Goal: Feedback & Contribution: Contribute content

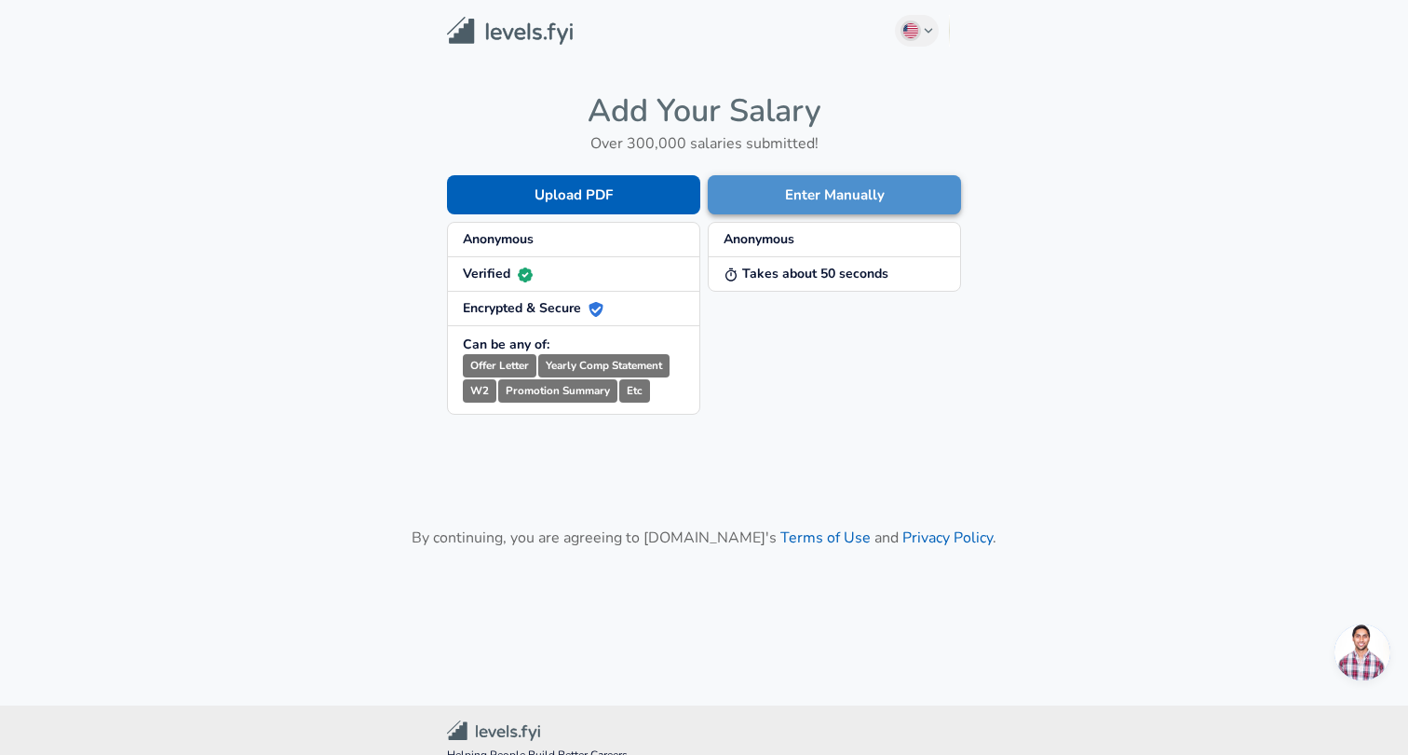
click at [864, 192] on button "Enter Manually" at bounding box center [834, 194] width 253 height 39
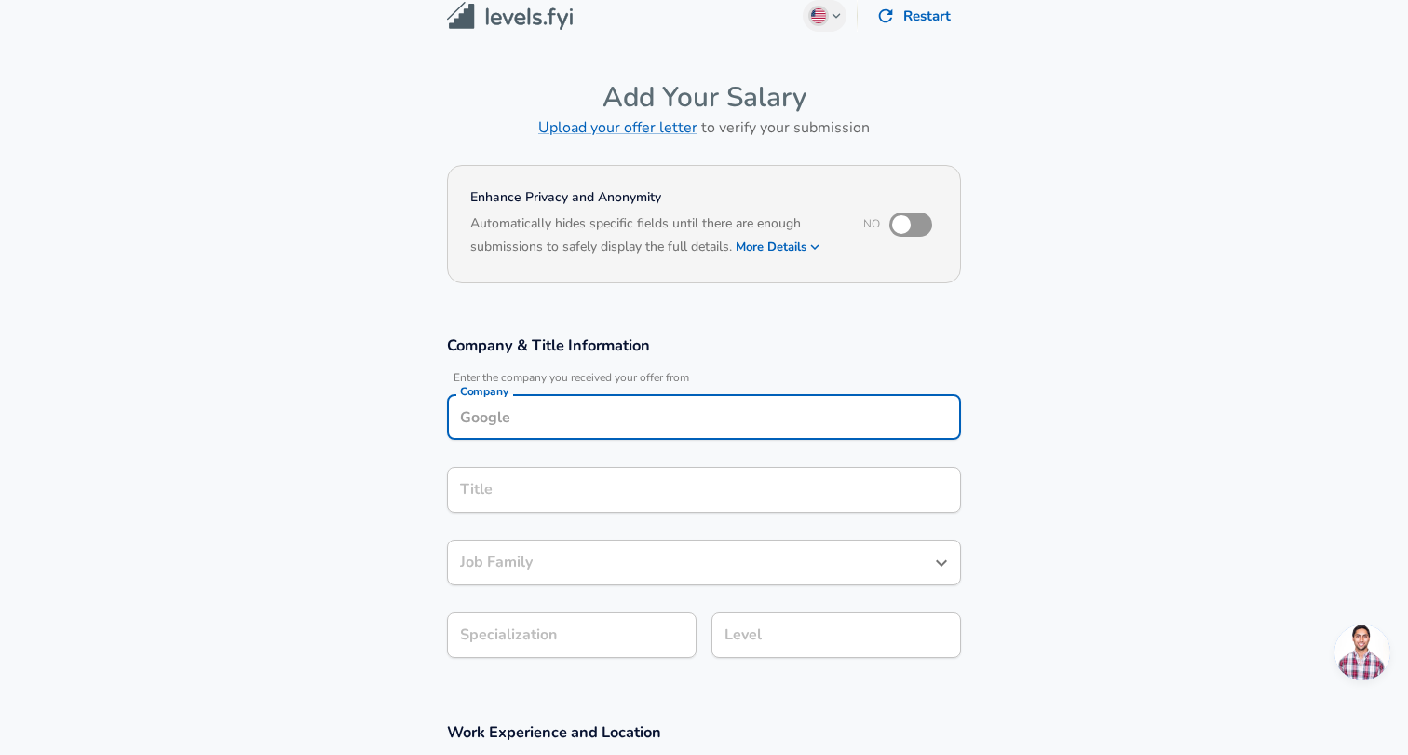
click at [716, 420] on input "Company" at bounding box center [703, 416] width 497 height 29
click at [643, 466] on li "Oracle" at bounding box center [704, 462] width 514 height 28
type input "Oracle"
click at [625, 487] on input "Title" at bounding box center [703, 490] width 497 height 29
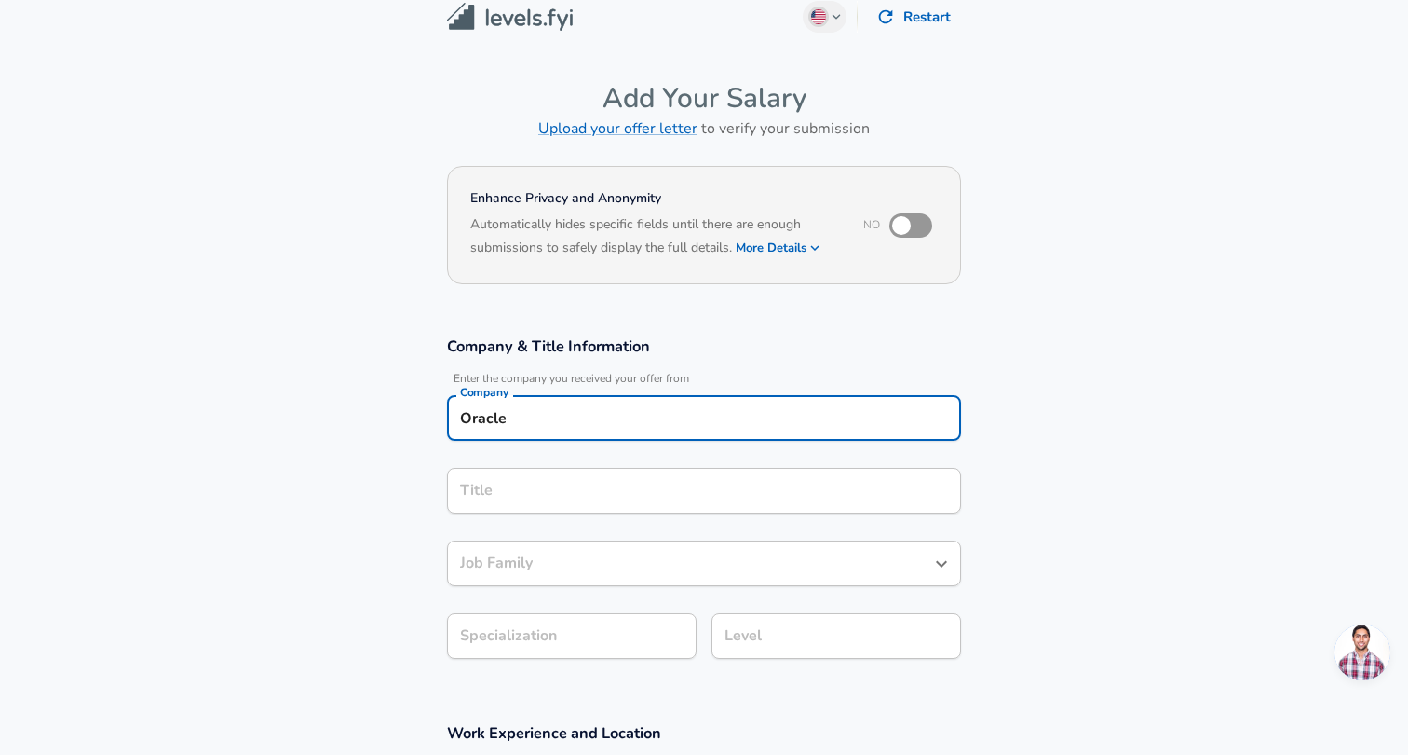
scroll to position [55, 0]
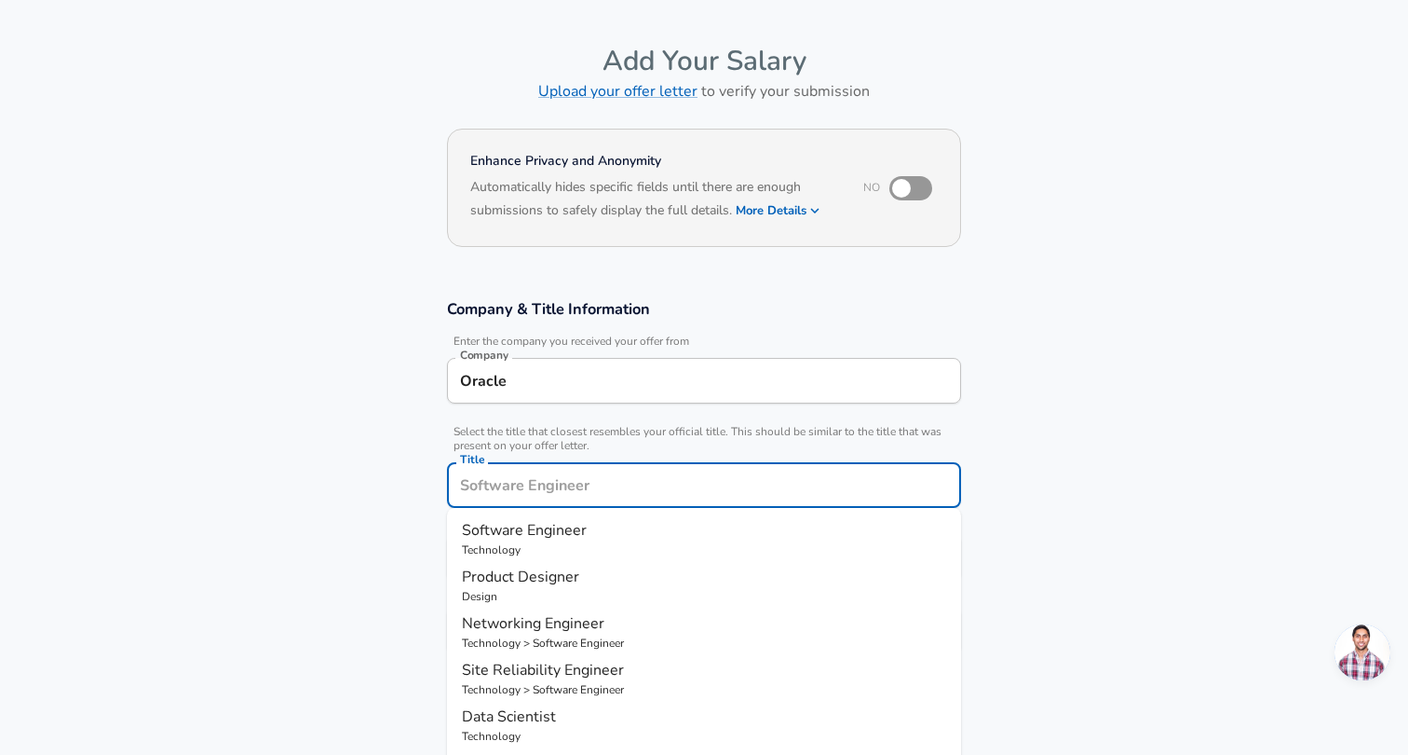
click at [637, 543] on p "Technology" at bounding box center [704, 549] width 484 height 17
type input "Software Engineer"
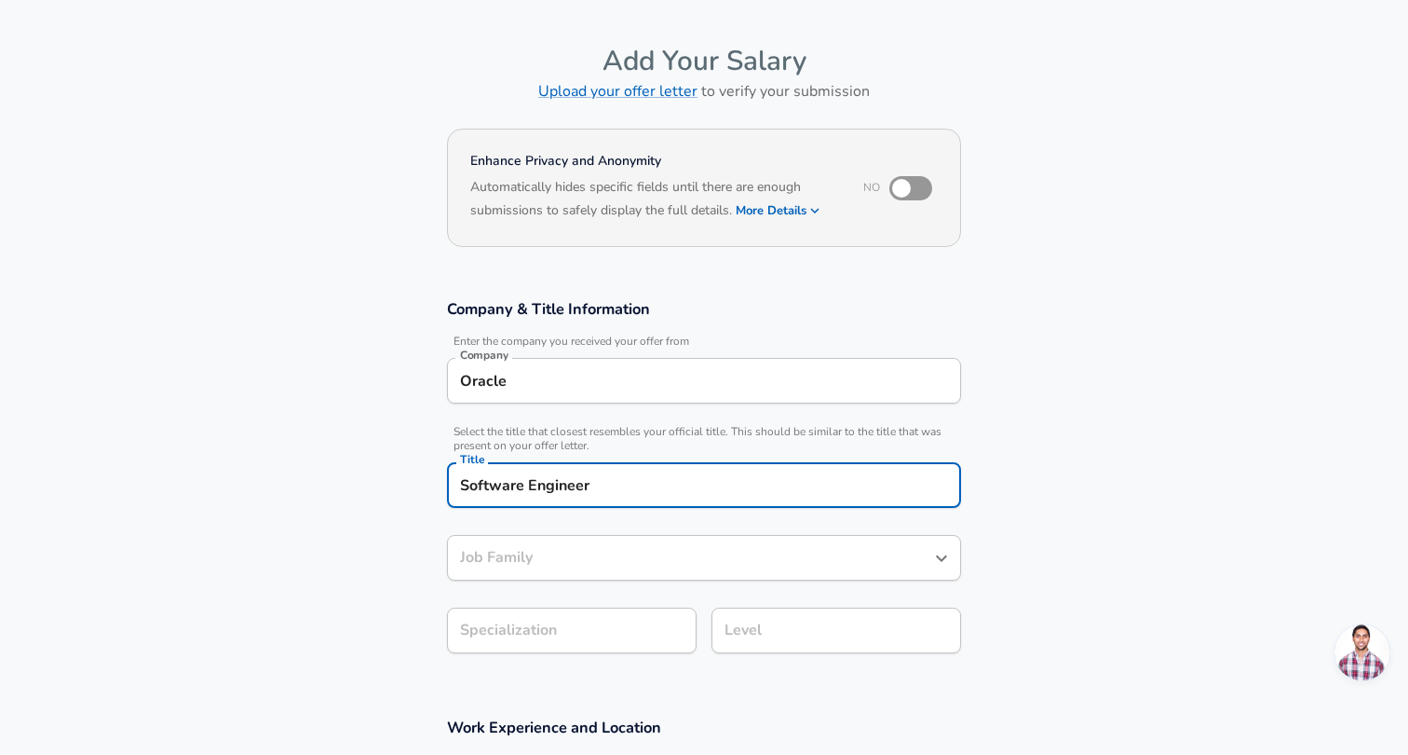
type input "Software Engineer"
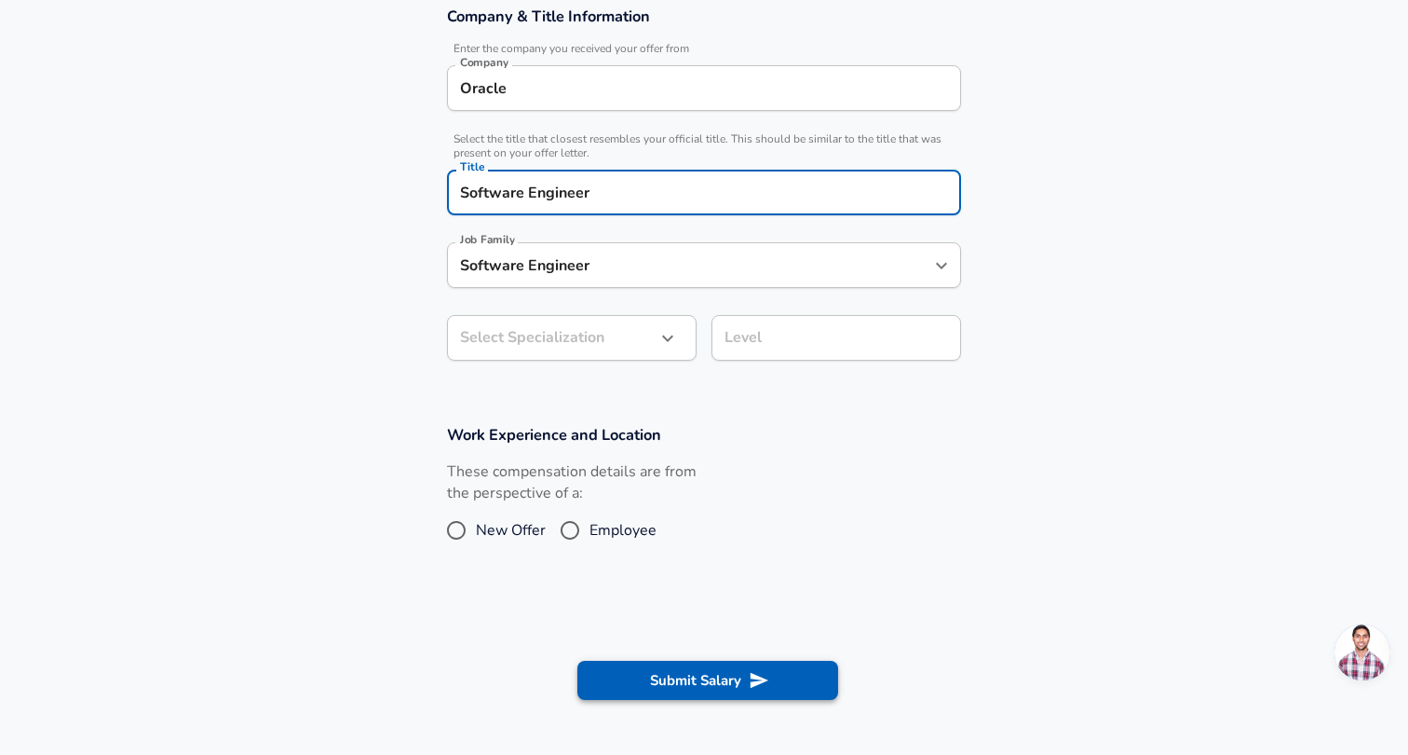
scroll to position [378, 0]
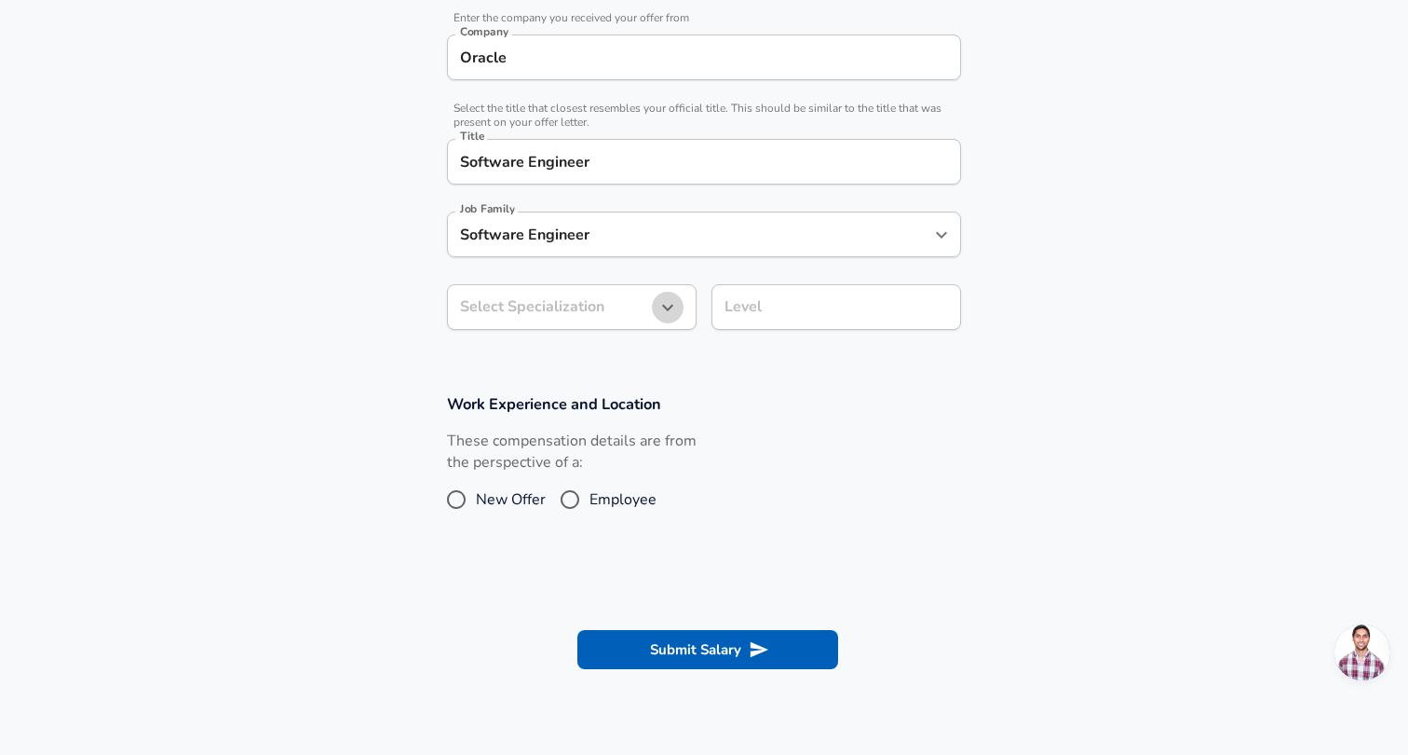
click at [668, 296] on icon "button" at bounding box center [668, 307] width 22 height 22
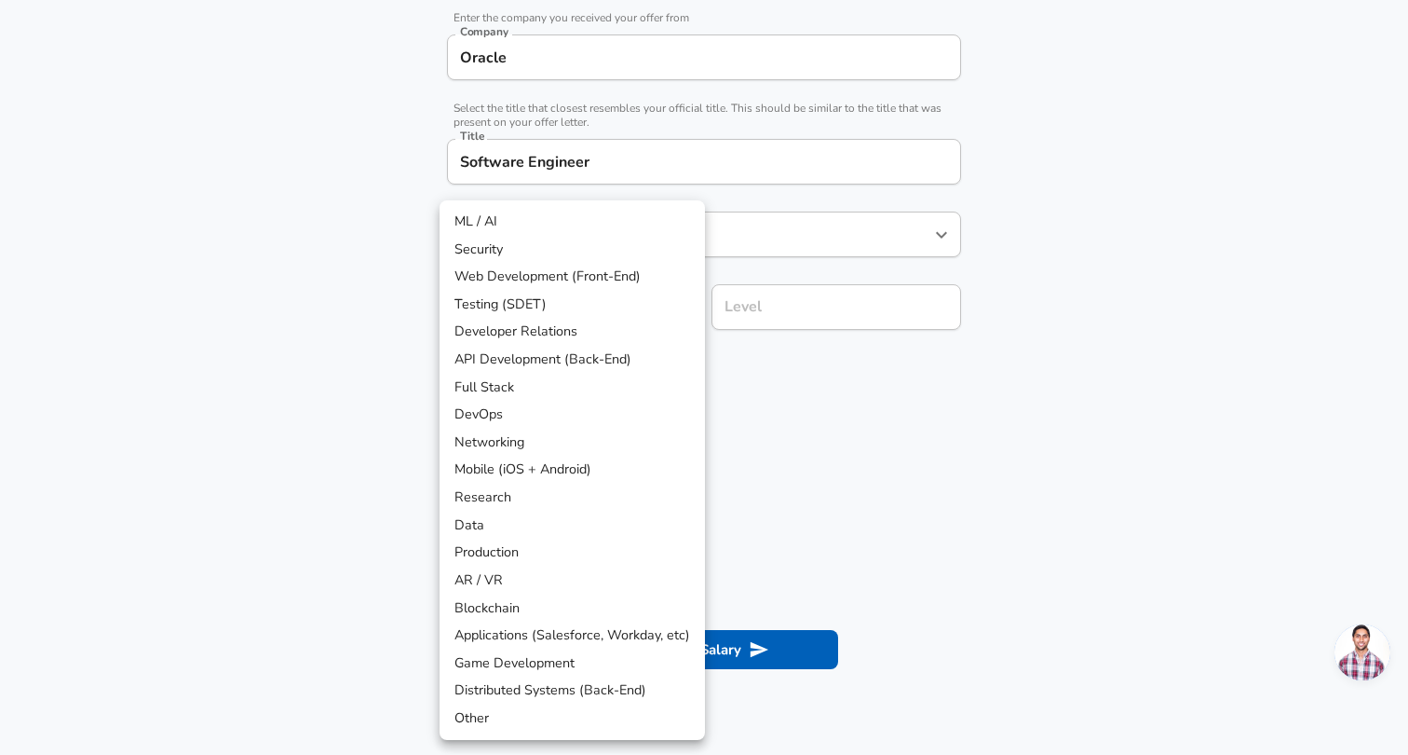
click at [591, 221] on li "ML / AI" at bounding box center [572, 222] width 265 height 28
type input "ML / AI"
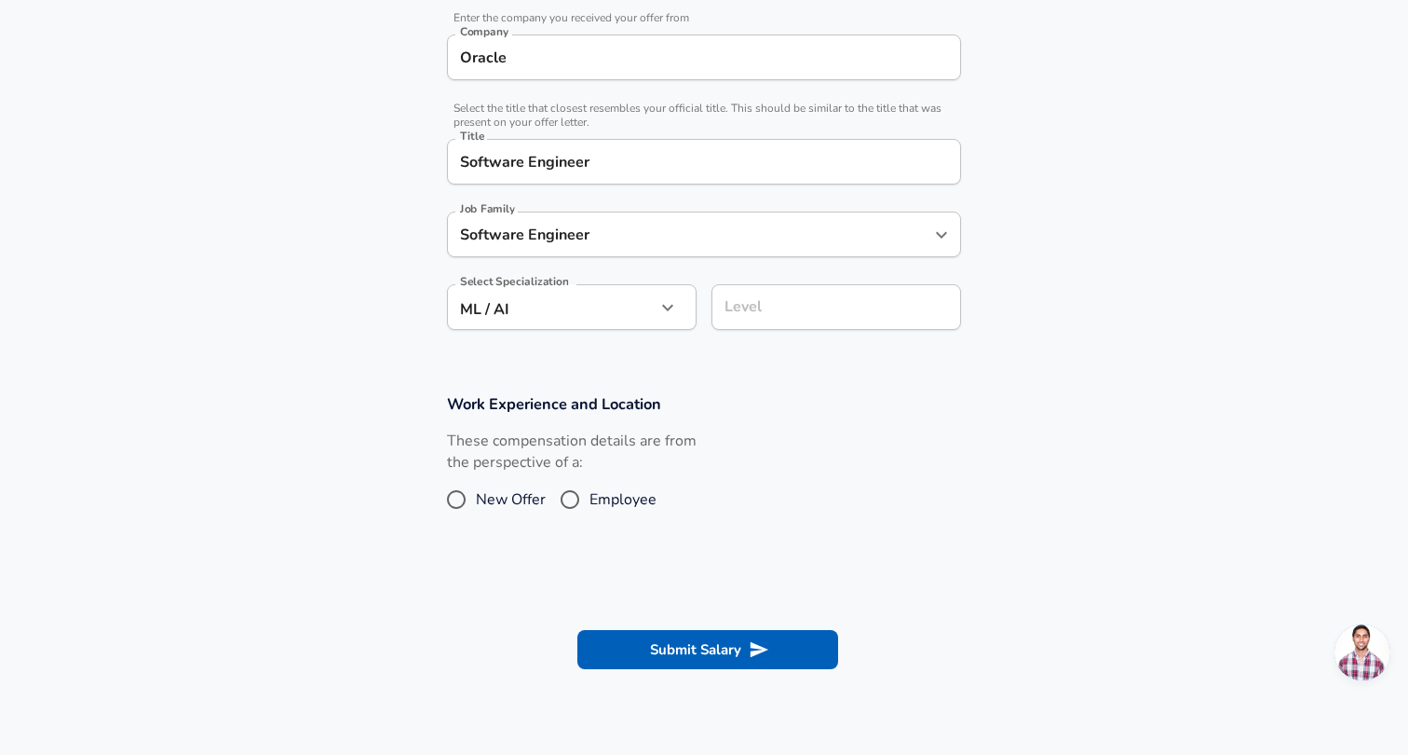
click at [786, 308] on input "Level" at bounding box center [836, 306] width 233 height 29
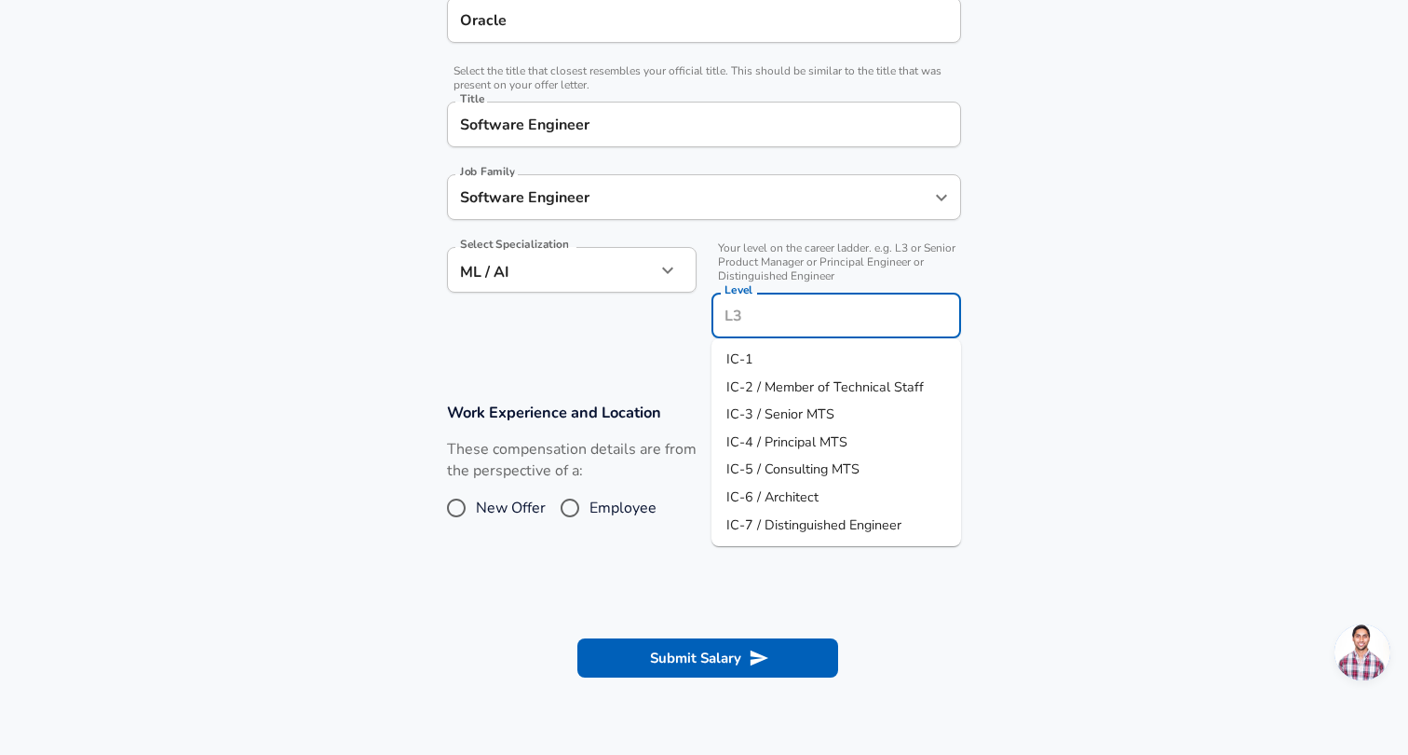
type input "5"
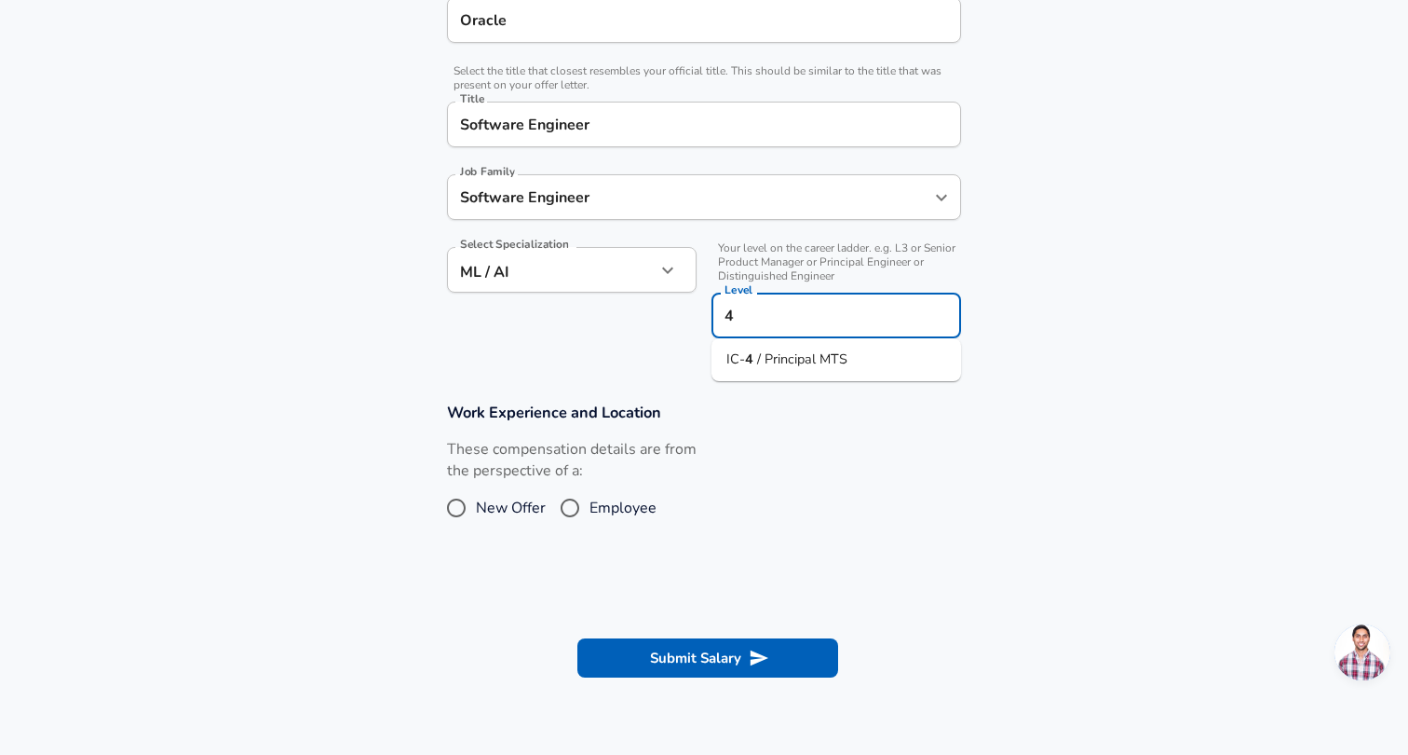
click at [797, 356] on span "/ Principal MTS" at bounding box center [802, 358] width 90 height 19
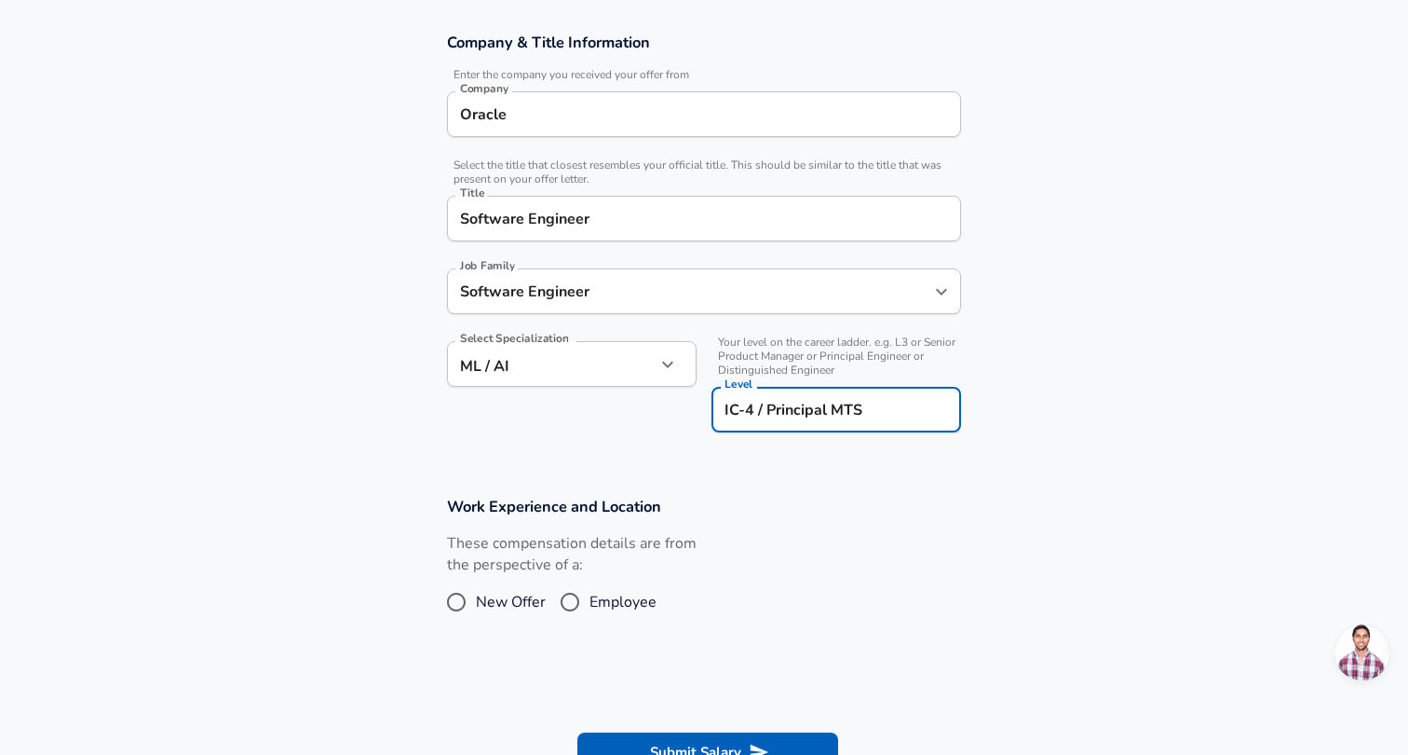
scroll to position [311, 0]
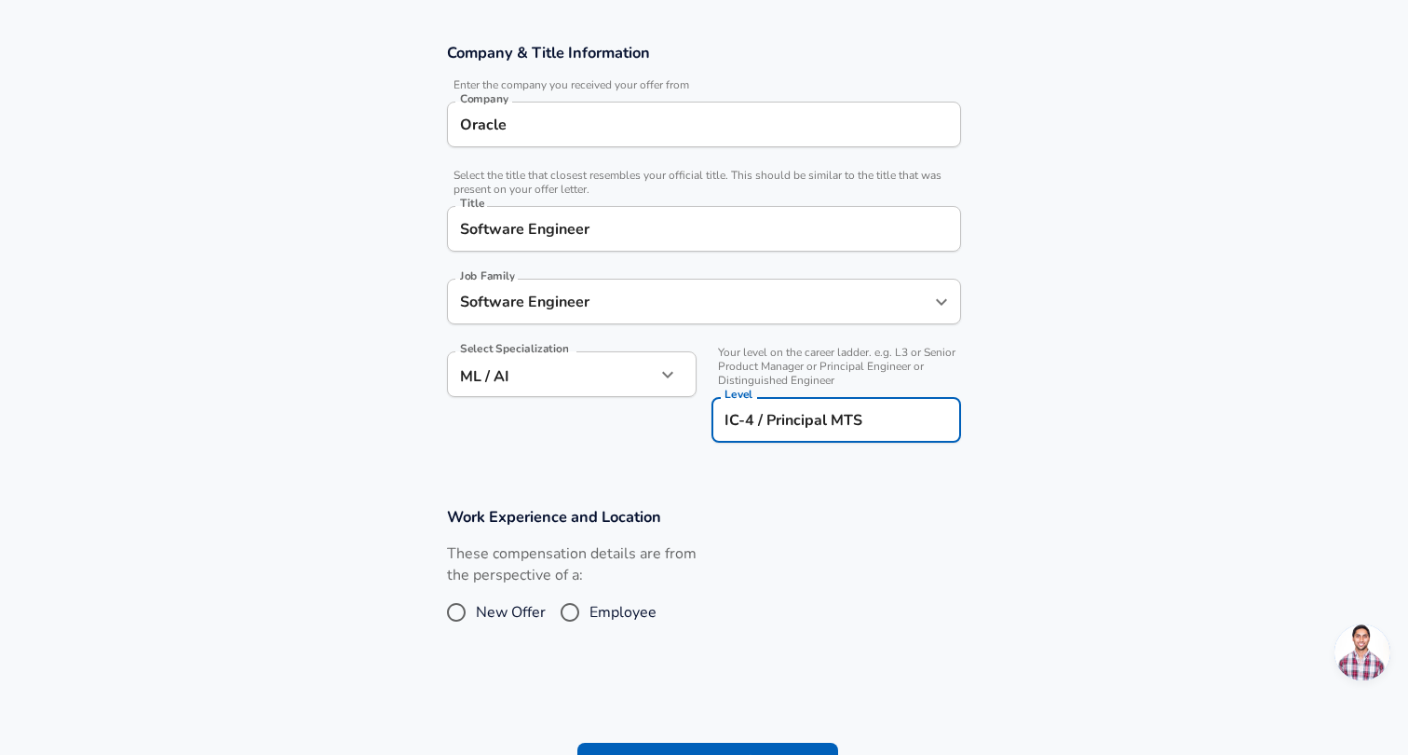
type input "IC-4 / Principal MTS"
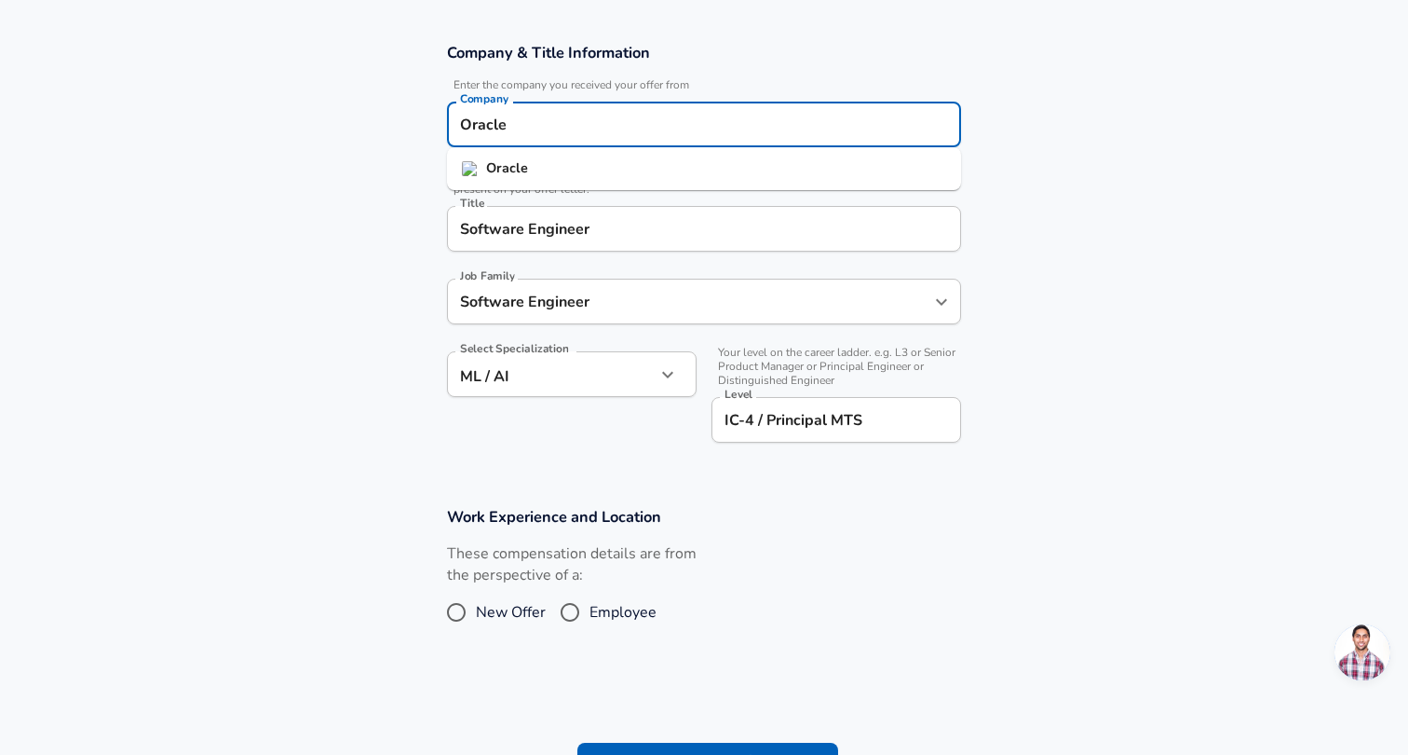
click at [512, 119] on input "Oracle" at bounding box center [703, 124] width 497 height 29
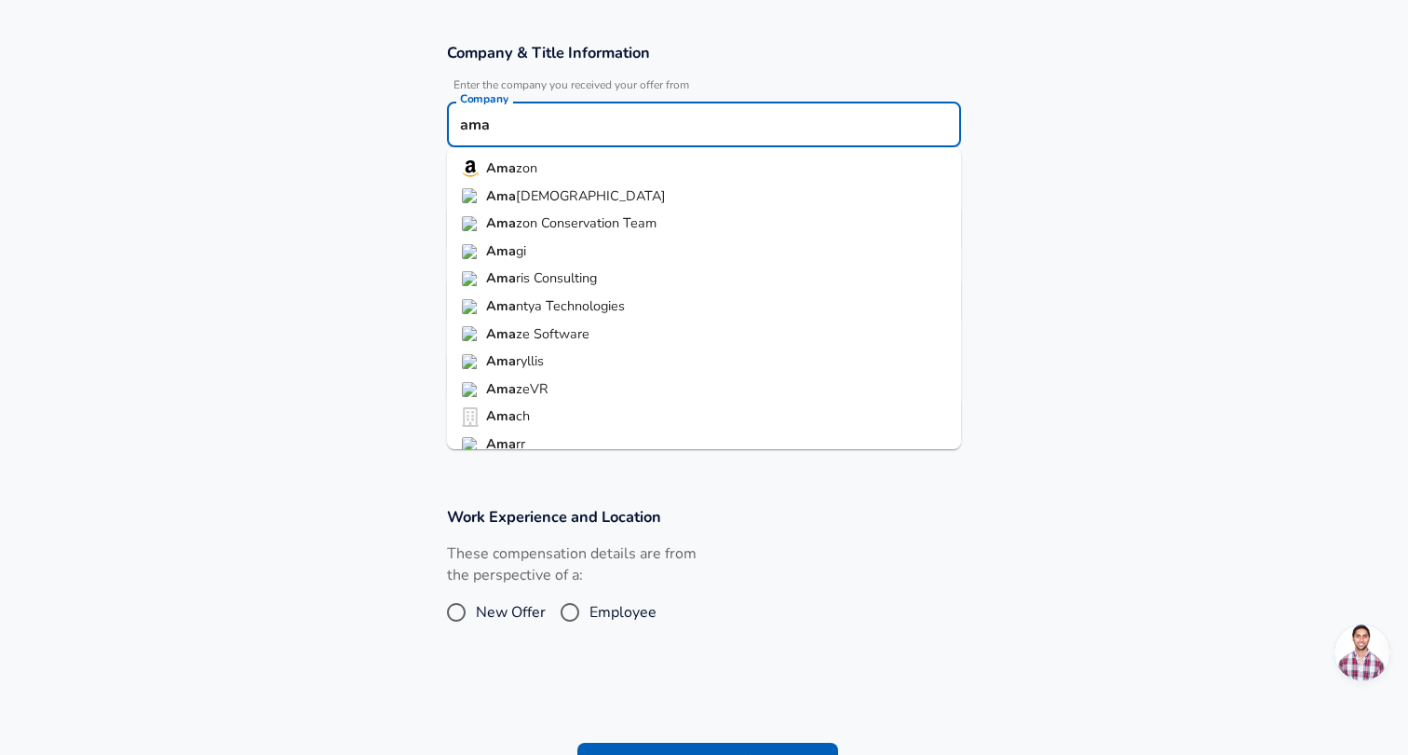
click at [504, 171] on strong "Ama" at bounding box center [501, 167] width 30 height 19
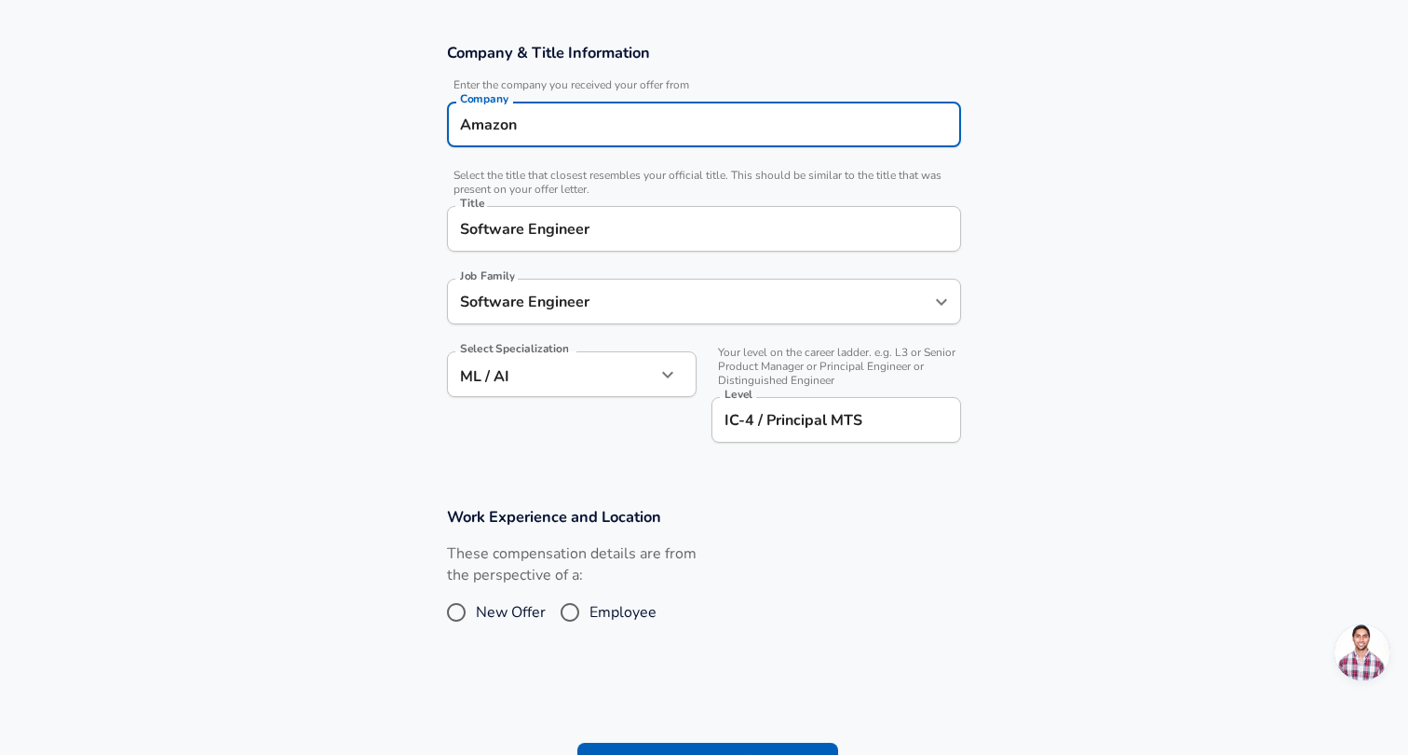
type input "Amazon"
click at [379, 562] on section "Work Experience and Location These compensation details are from the perspectiv…" at bounding box center [704, 577] width 1408 height 186
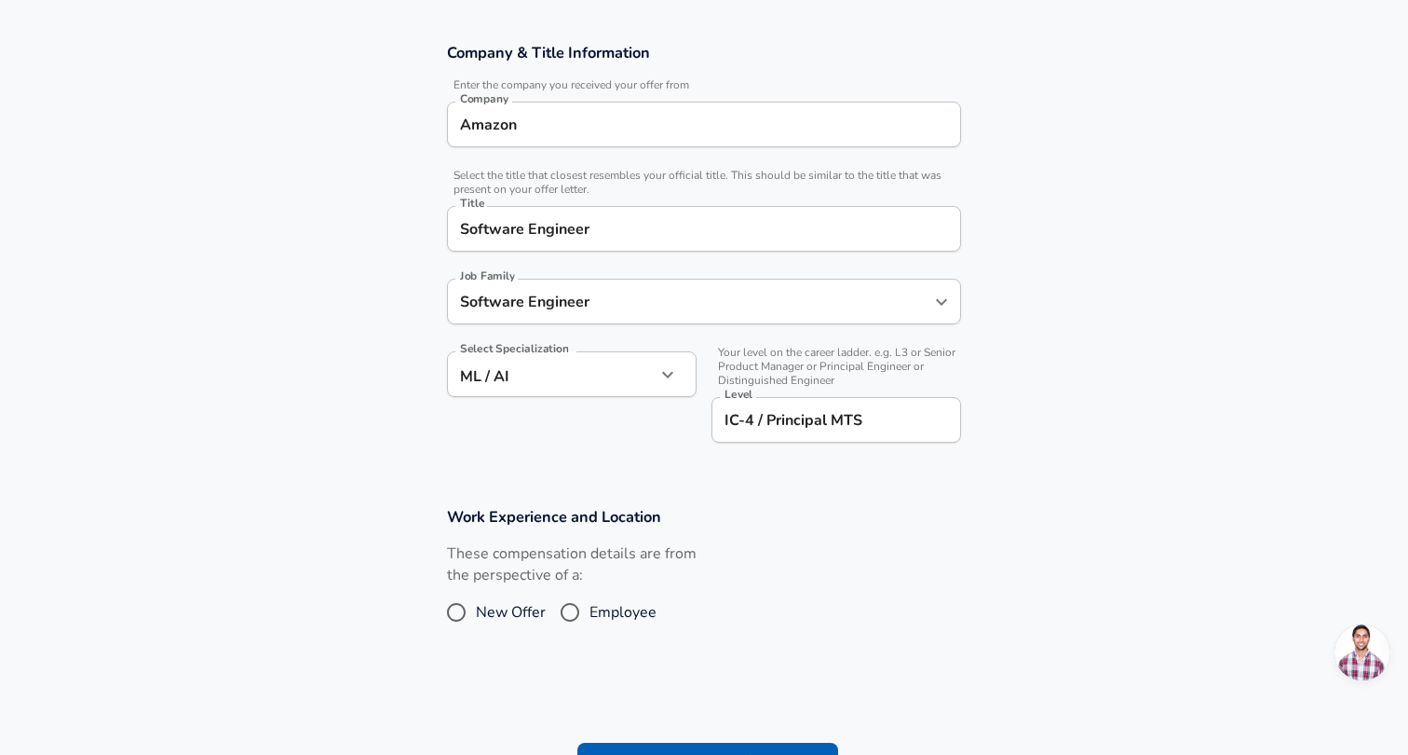
click at [573, 612] on input "Employee" at bounding box center [570, 612] width 39 height 30
radio input "true"
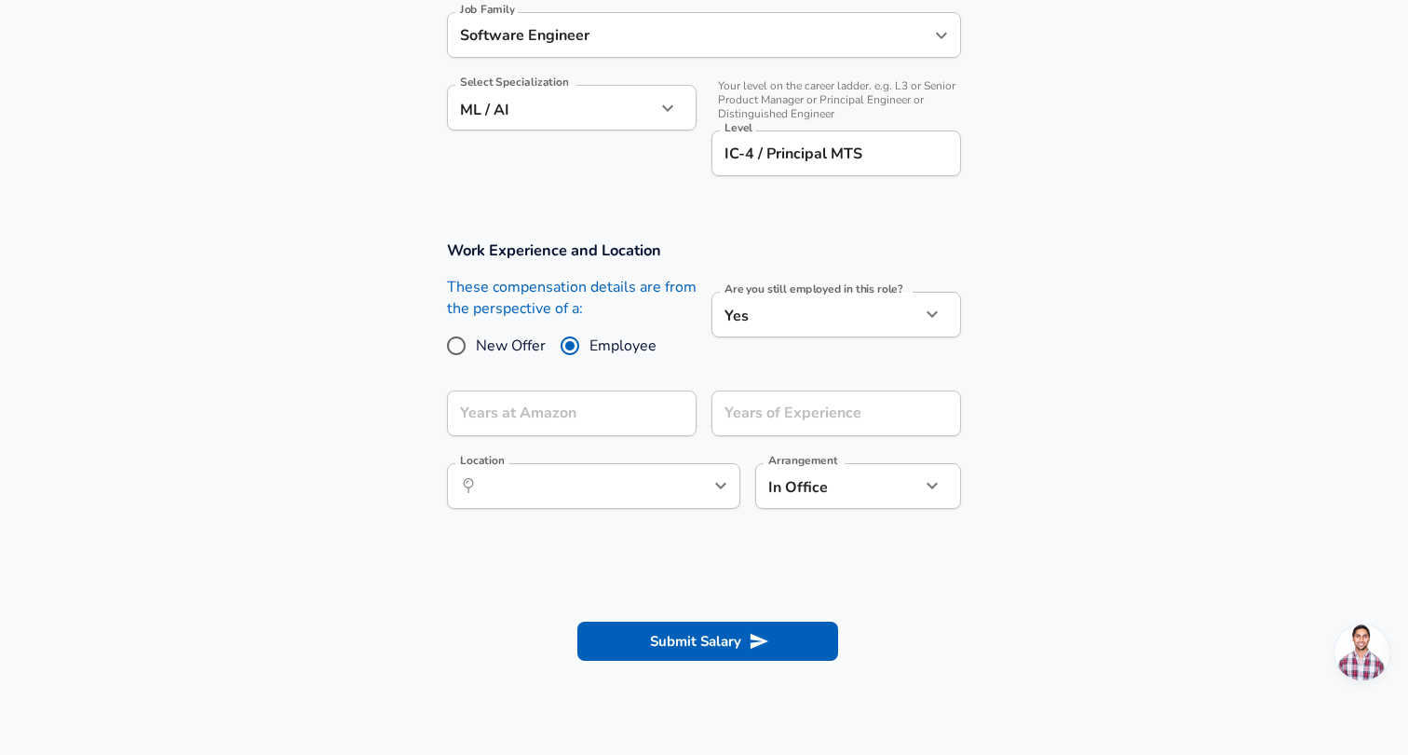
scroll to position [578, 0]
click at [936, 317] on icon "button" at bounding box center [932, 313] width 22 height 22
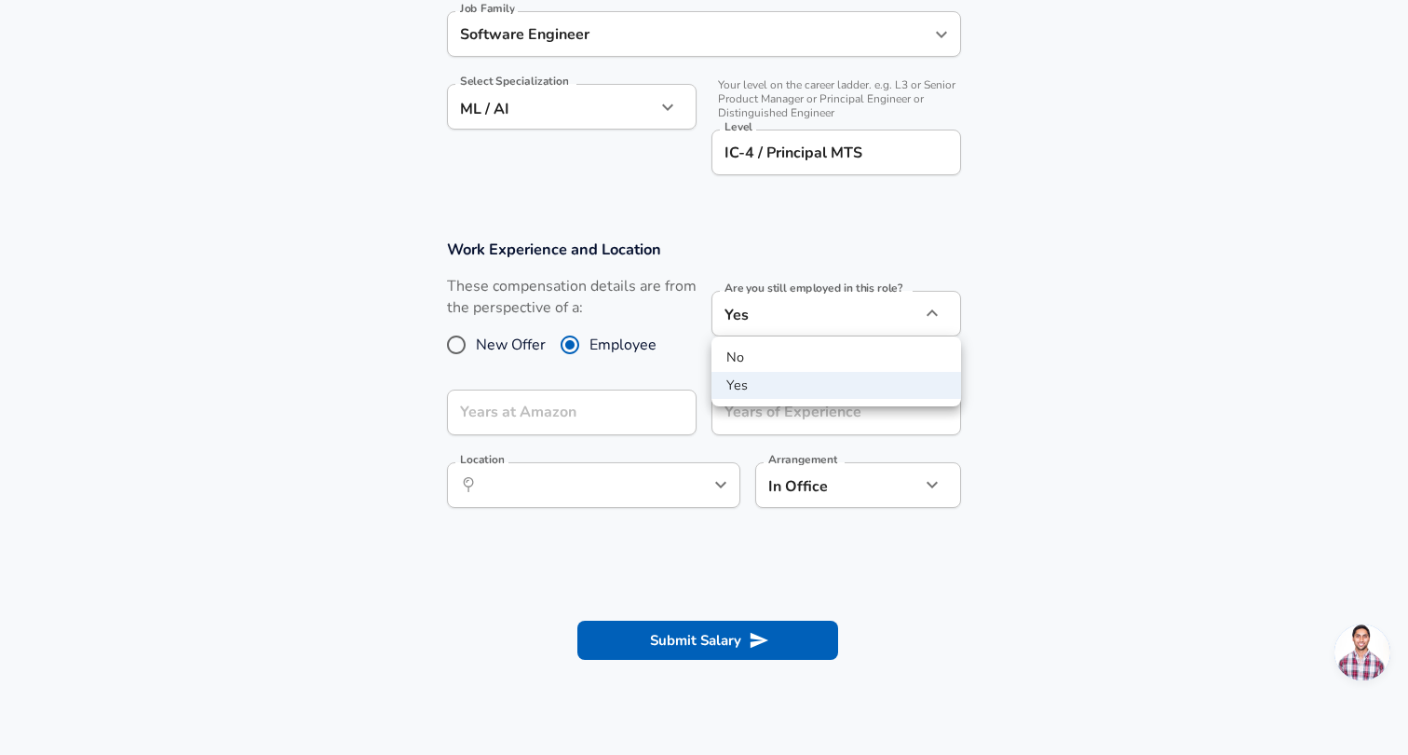
drag, startPoint x: 1088, startPoint y: 397, endPoint x: 1040, endPoint y: 393, distance: 47.7
click at [1088, 397] on div at bounding box center [704, 377] width 1408 height 755
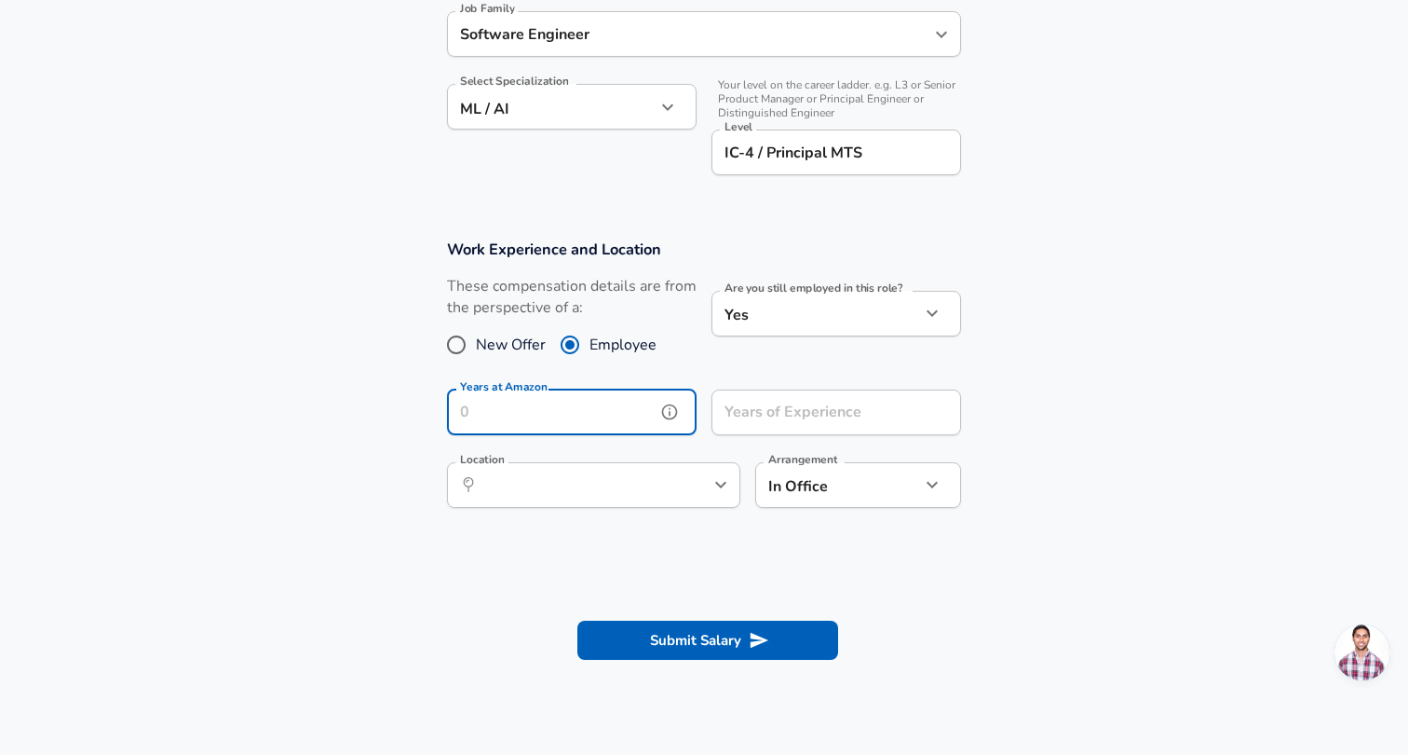
click at [631, 415] on input "Years at Amazon" at bounding box center [551, 412] width 209 height 46
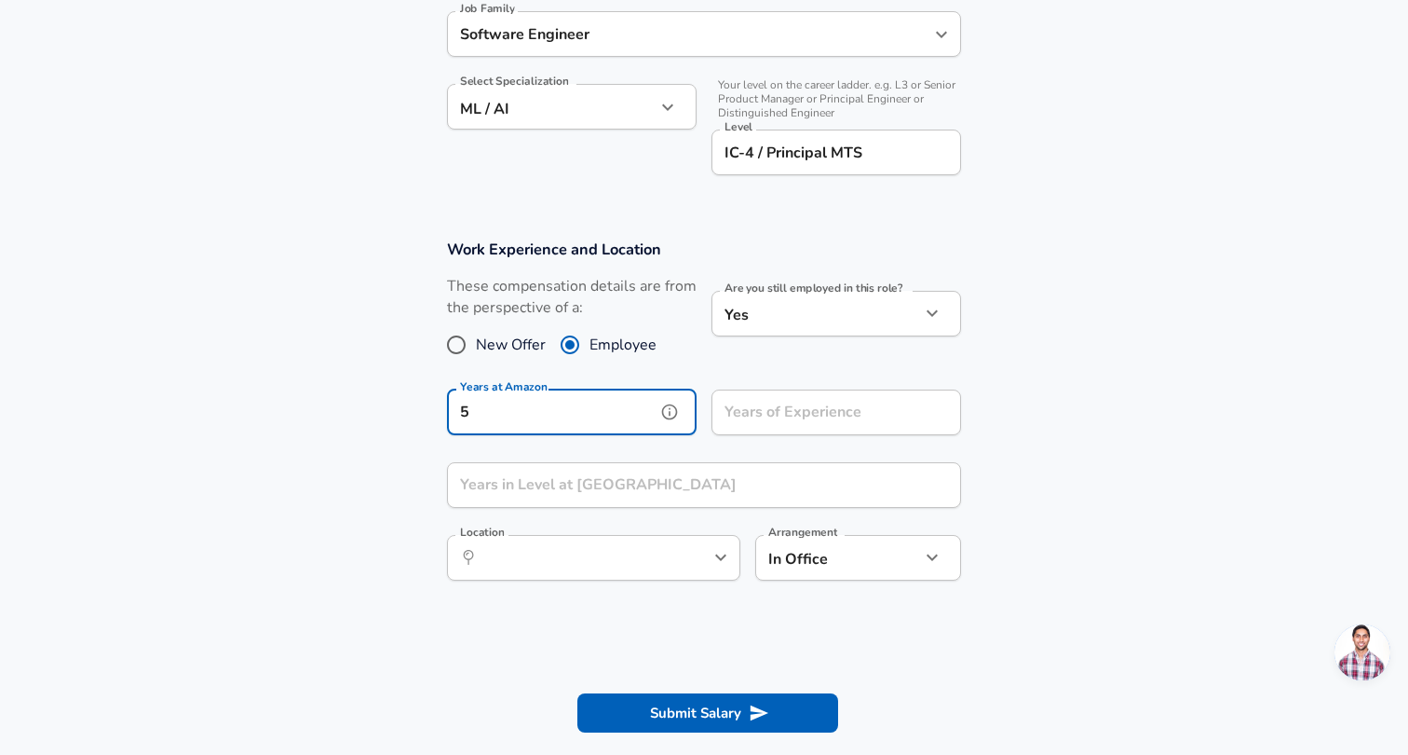
type input "5"
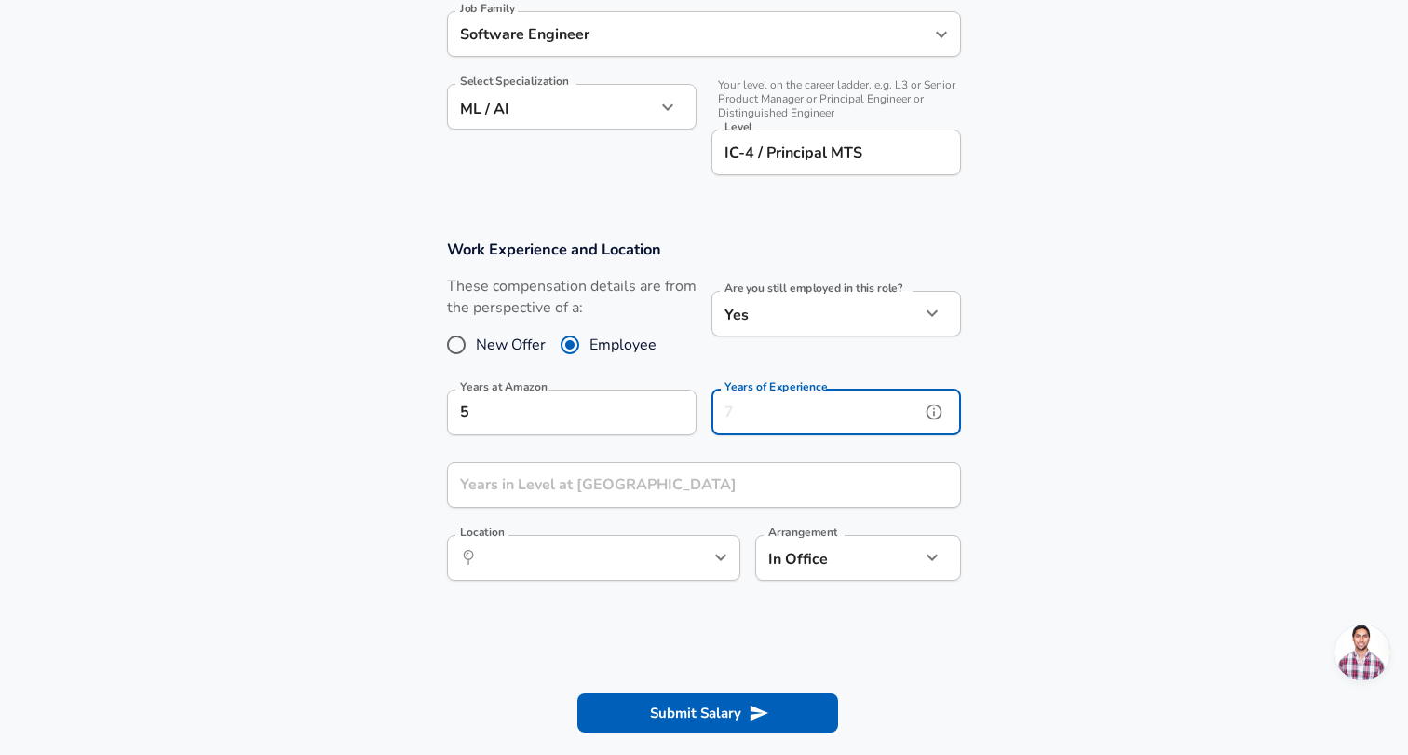
click at [765, 418] on input "Years of Experience" at bounding box center [816, 412] width 209 height 46
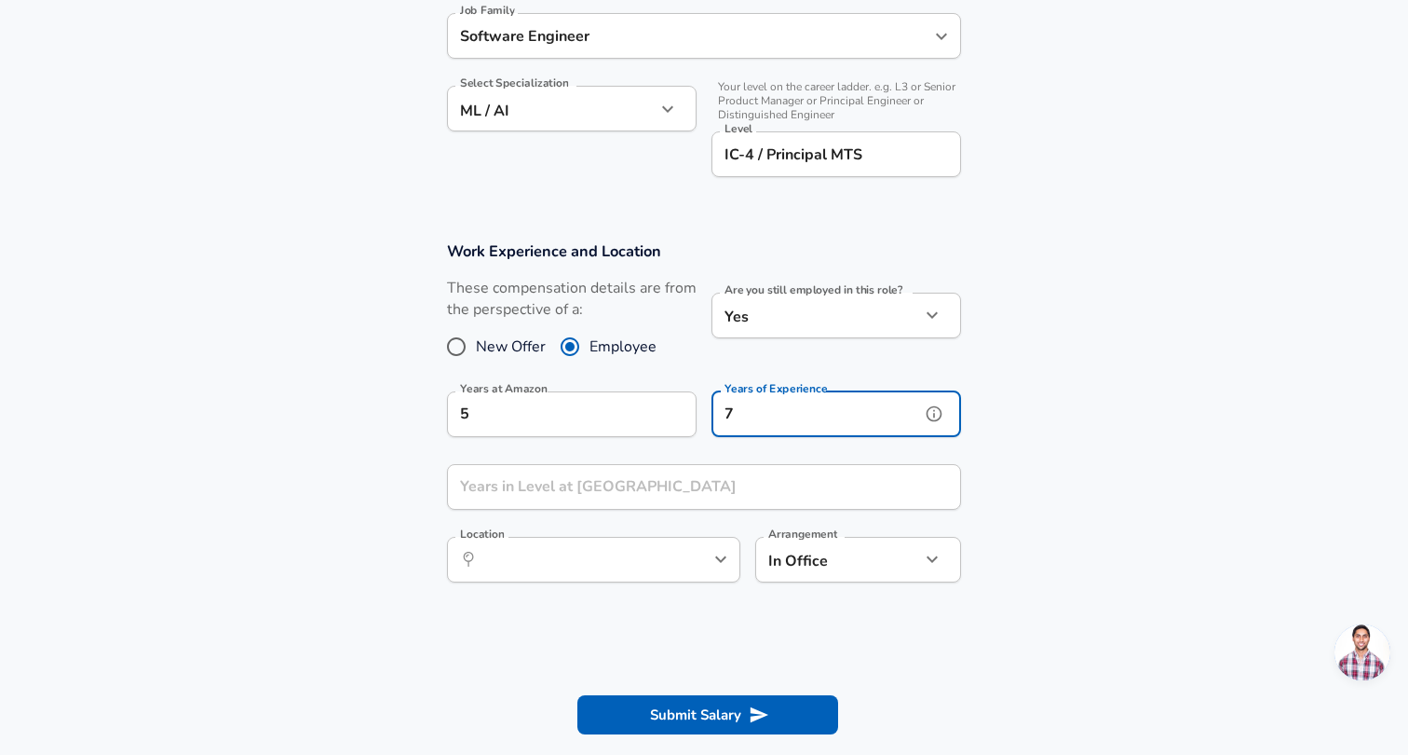
type input "7"
click at [620, 497] on input "Years in Level at [GEOGRAPHIC_DATA]" at bounding box center [683, 487] width 473 height 46
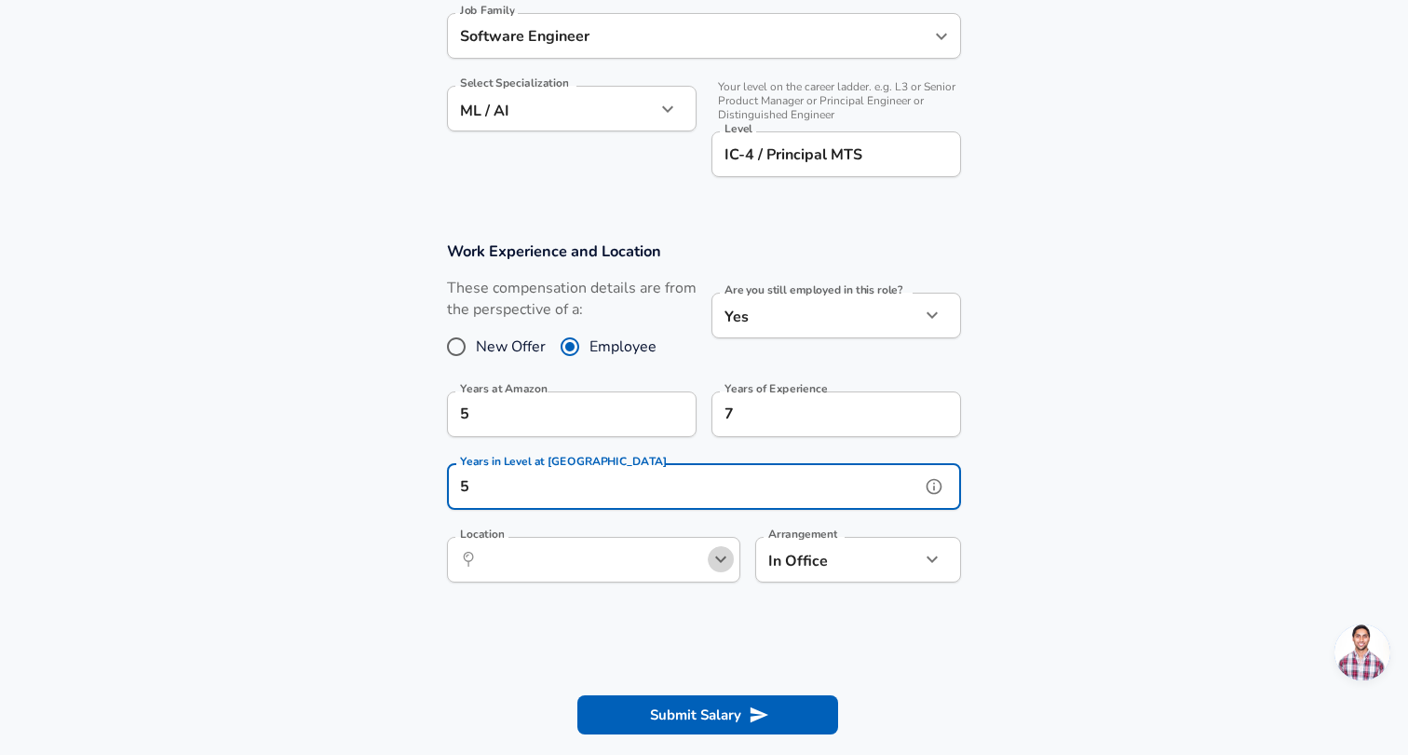
click at [727, 563] on icon "Open" at bounding box center [721, 559] width 22 height 22
type input "5"
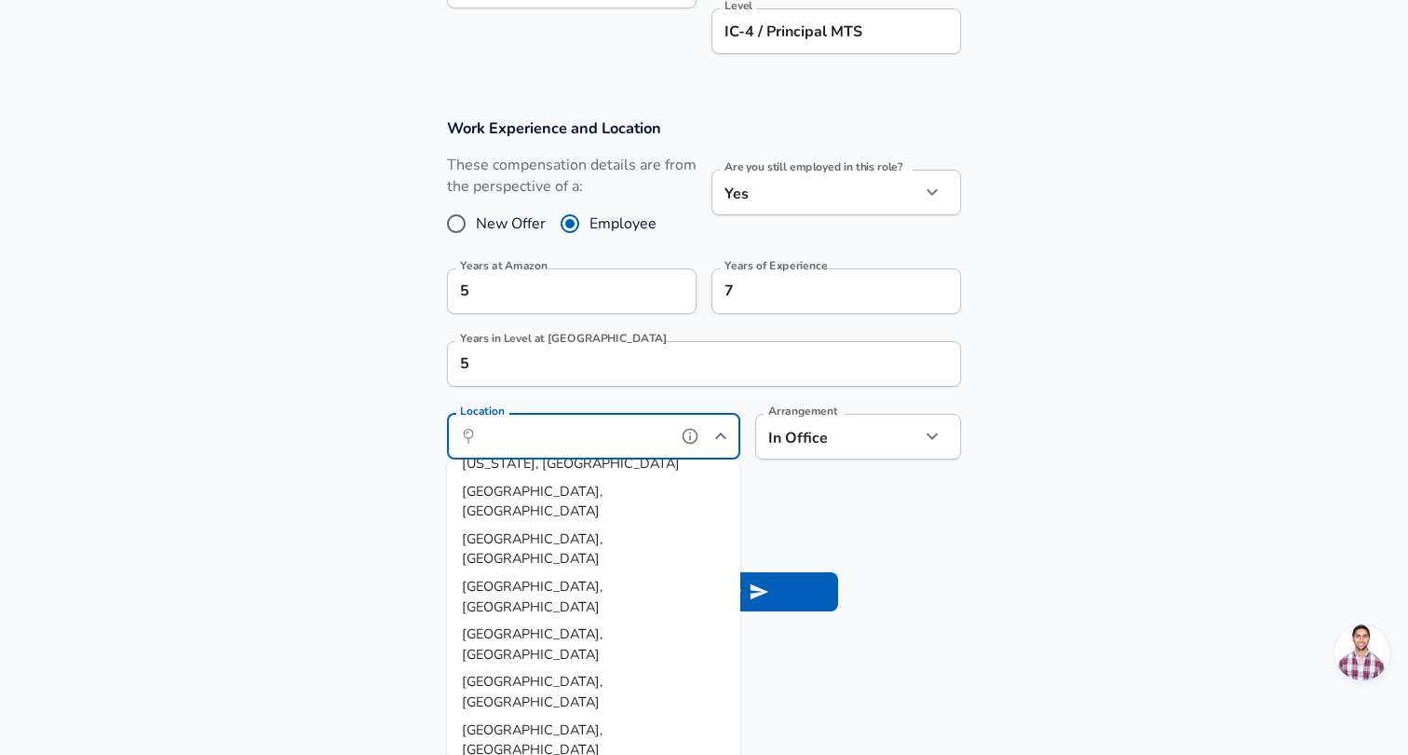
scroll to position [702, 0]
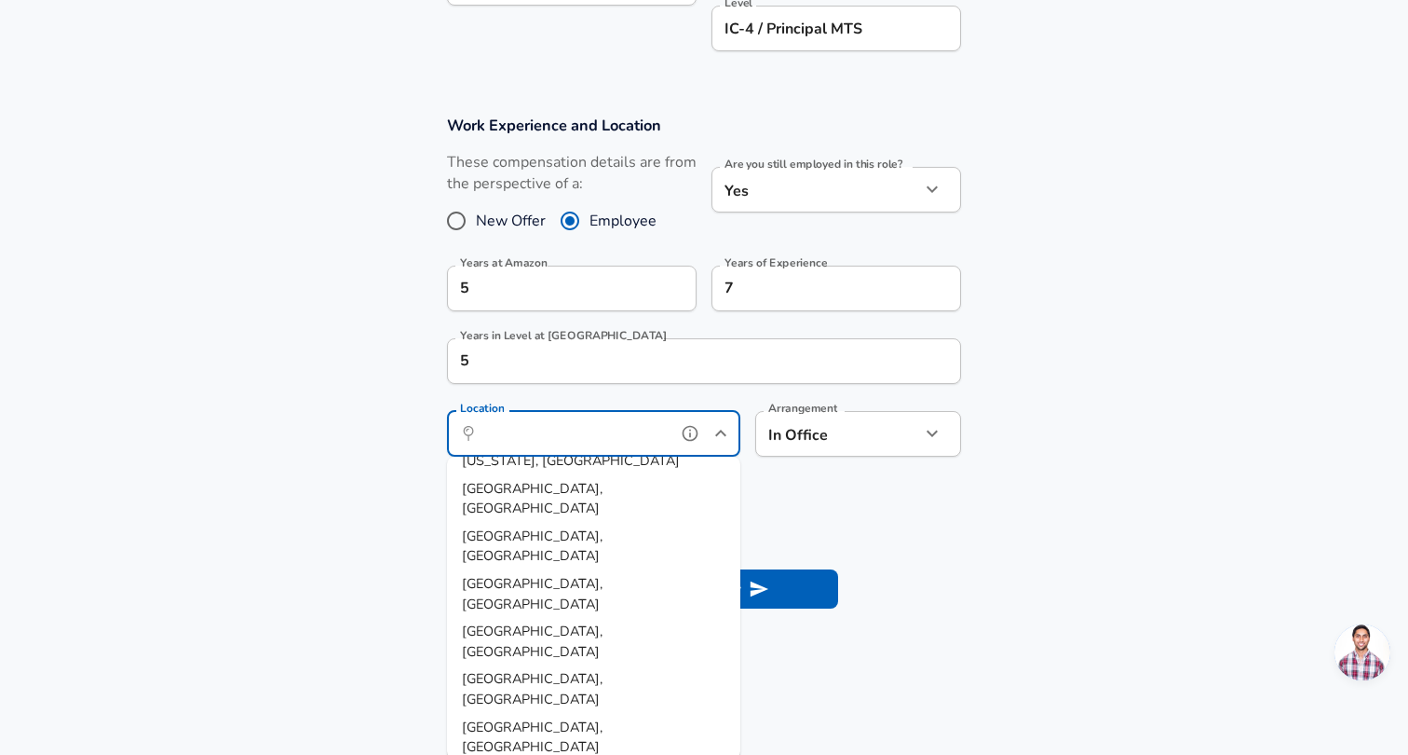
type input "[GEOGRAPHIC_DATA], [GEOGRAPHIC_DATA]"
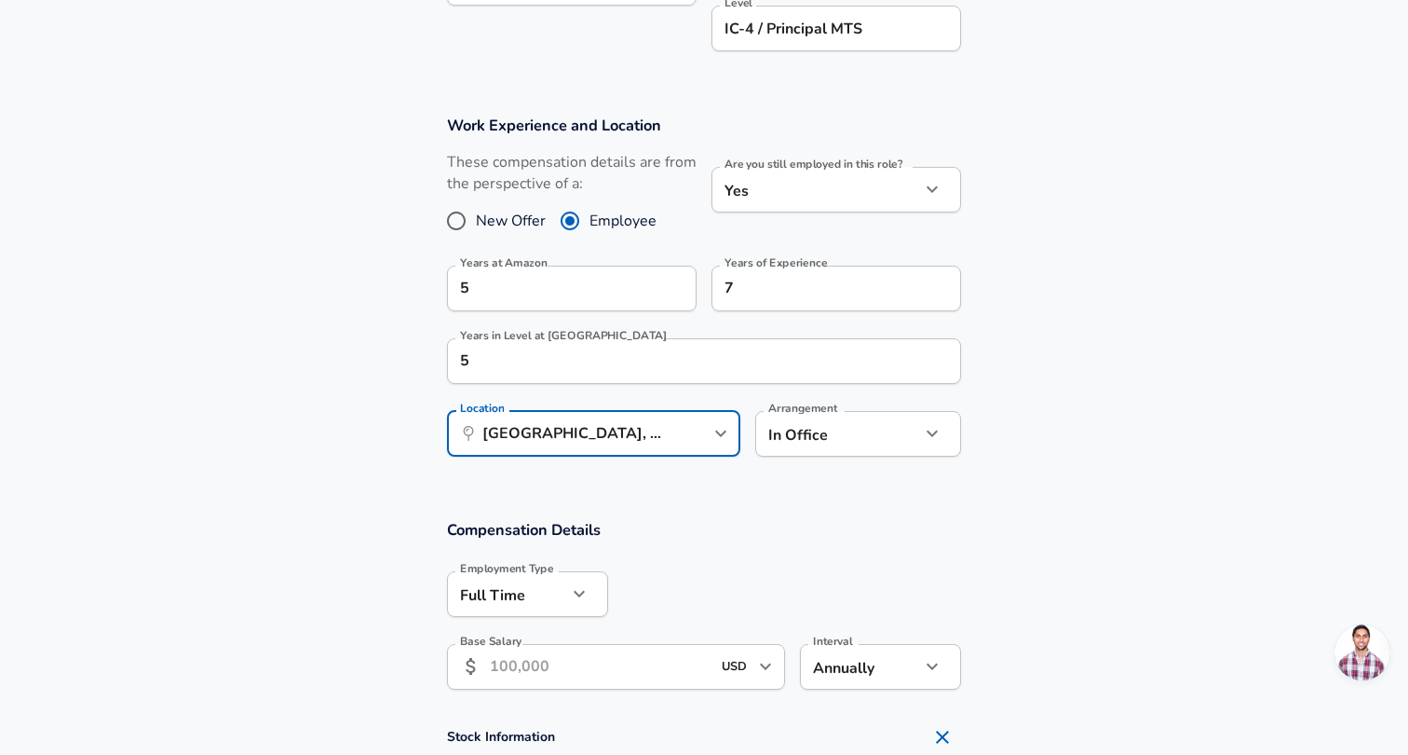
click at [915, 566] on div at bounding box center [784, 592] width 353 height 73
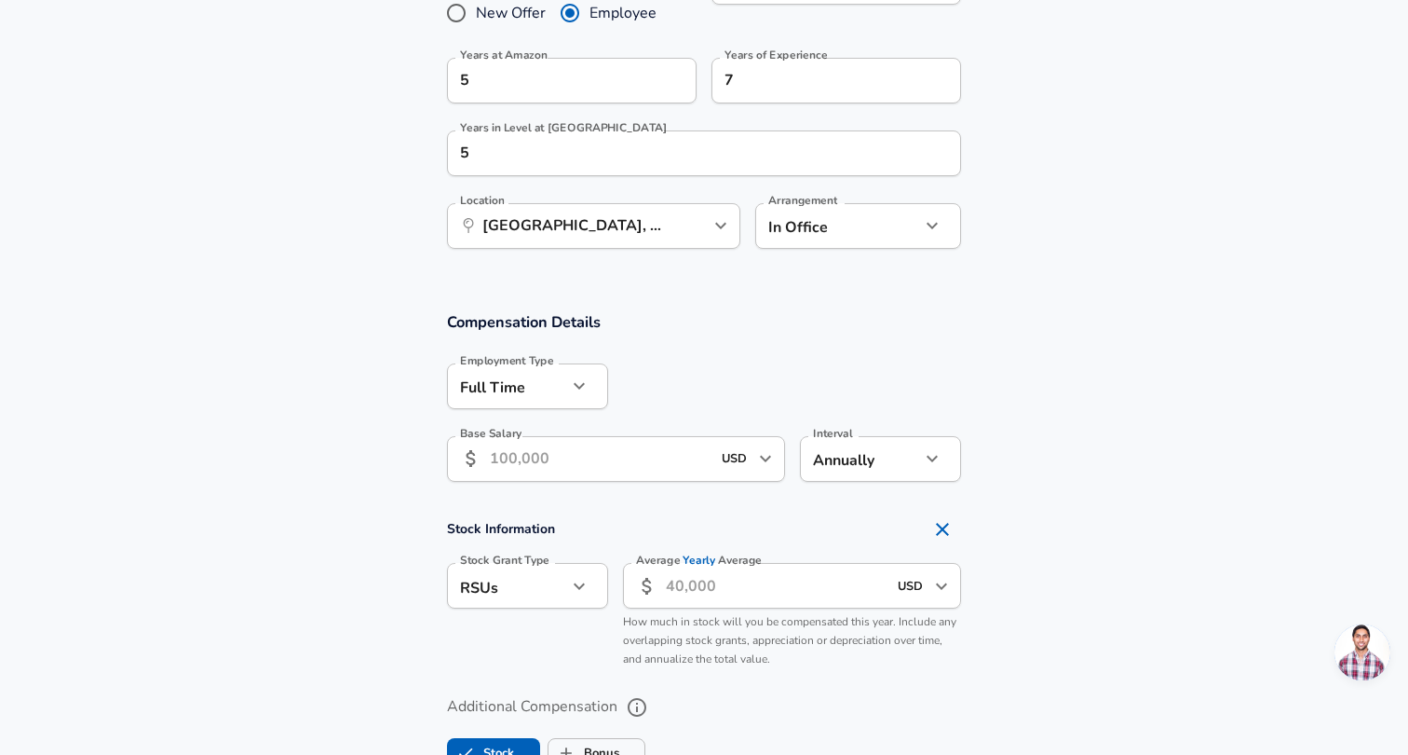
scroll to position [912, 0]
click at [651, 464] on input "Base Salary" at bounding box center [600, 457] width 221 height 46
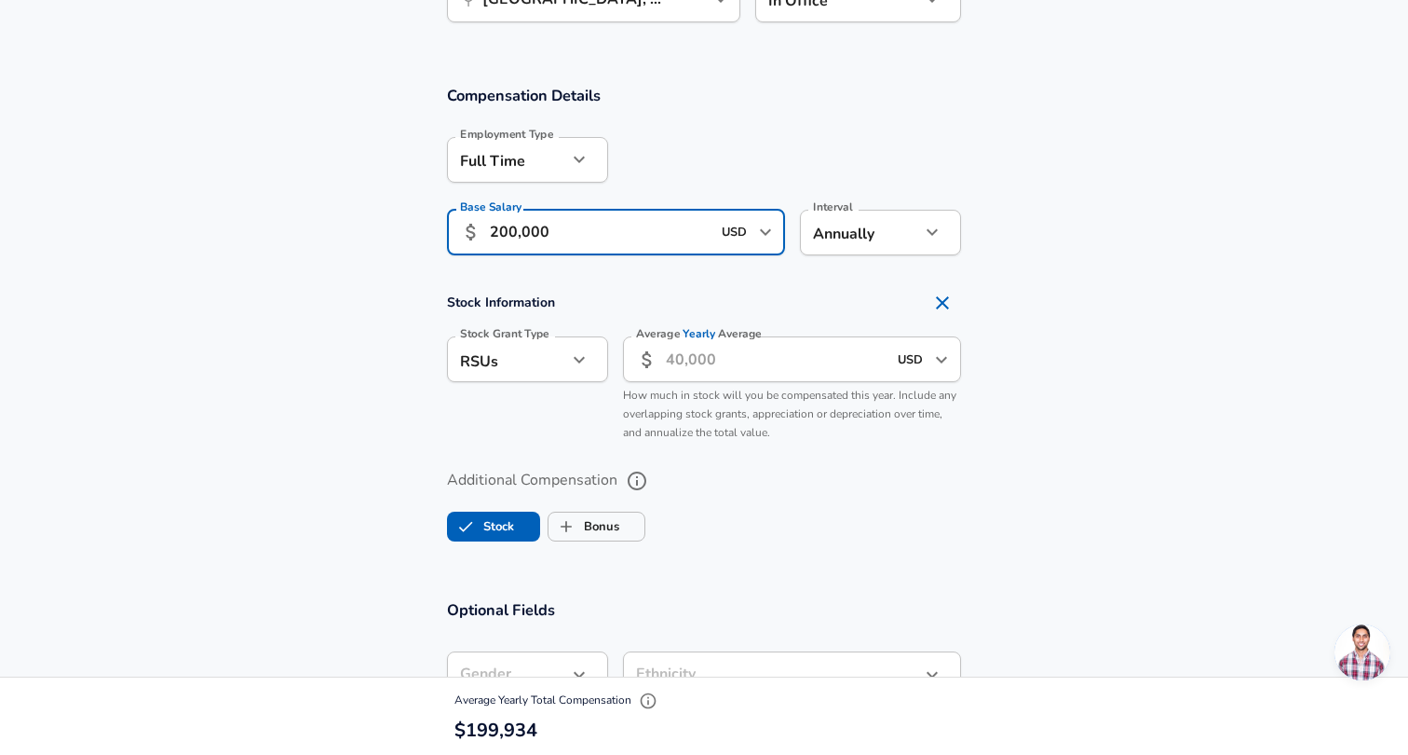
scroll to position [1140, 0]
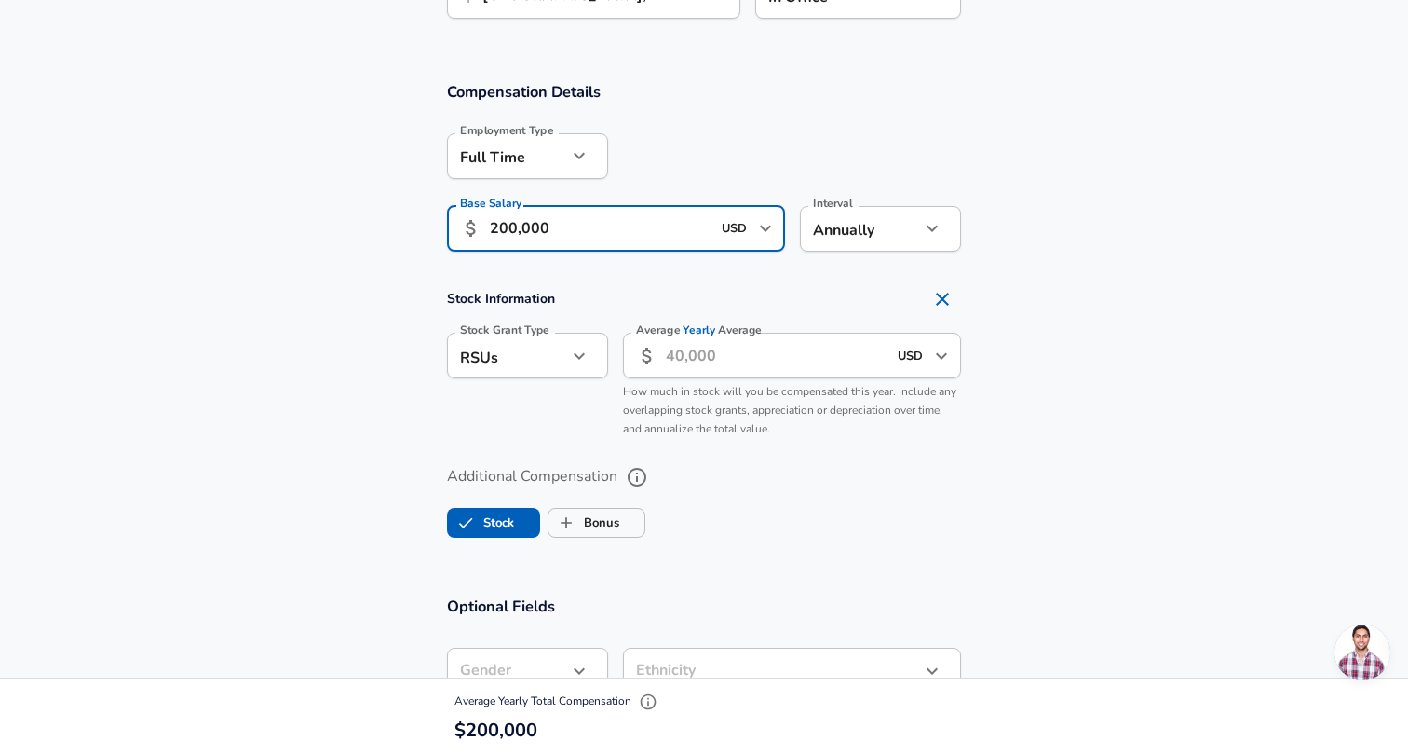
type input "200,000"
click at [846, 361] on input "Average Yearly Average" at bounding box center [776, 356] width 221 height 46
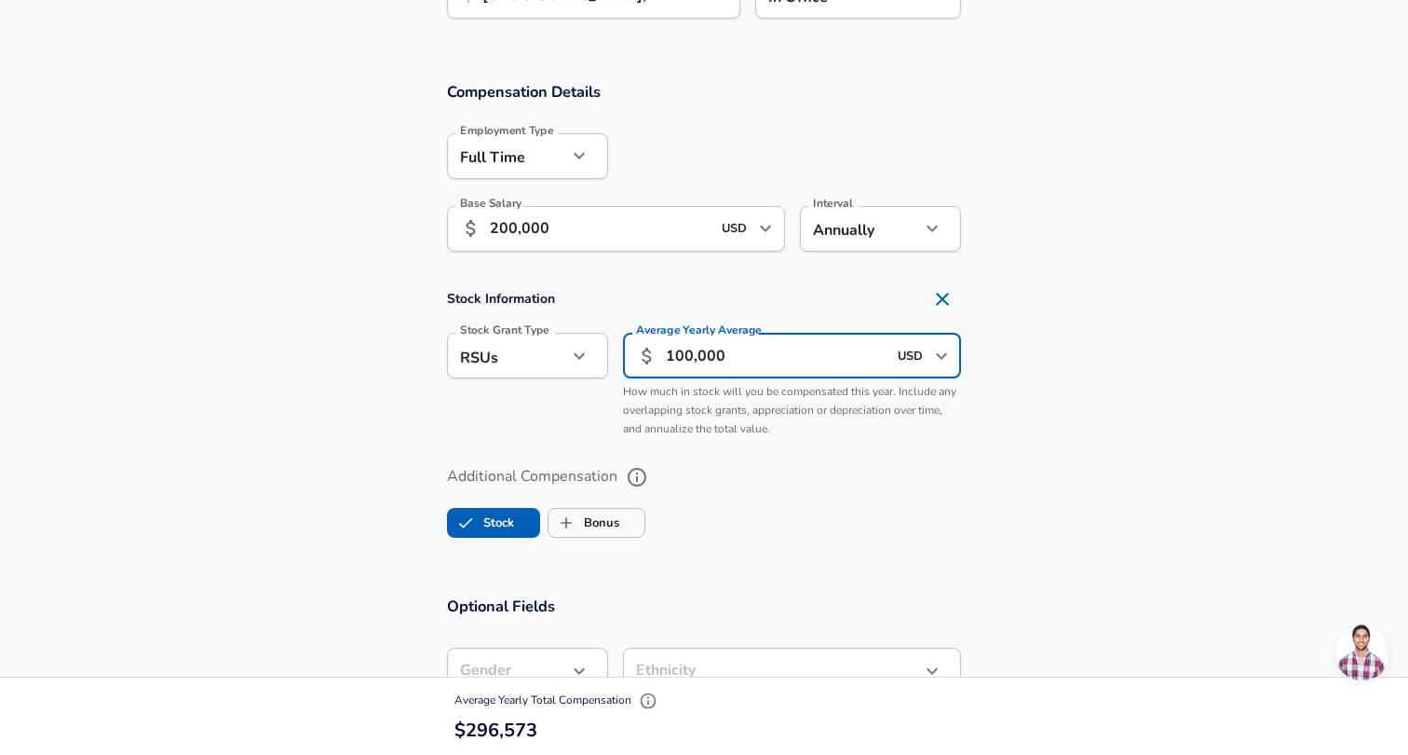
type input "100,000"
drag, startPoint x: 1108, startPoint y: 443, endPoint x: 1092, endPoint y: 440, distance: 17.2
click at [1108, 443] on section "Stock Information Stock Grant Type RSUs stock Stock Grant Type Average Yearly A…" at bounding box center [704, 363] width 1408 height 166
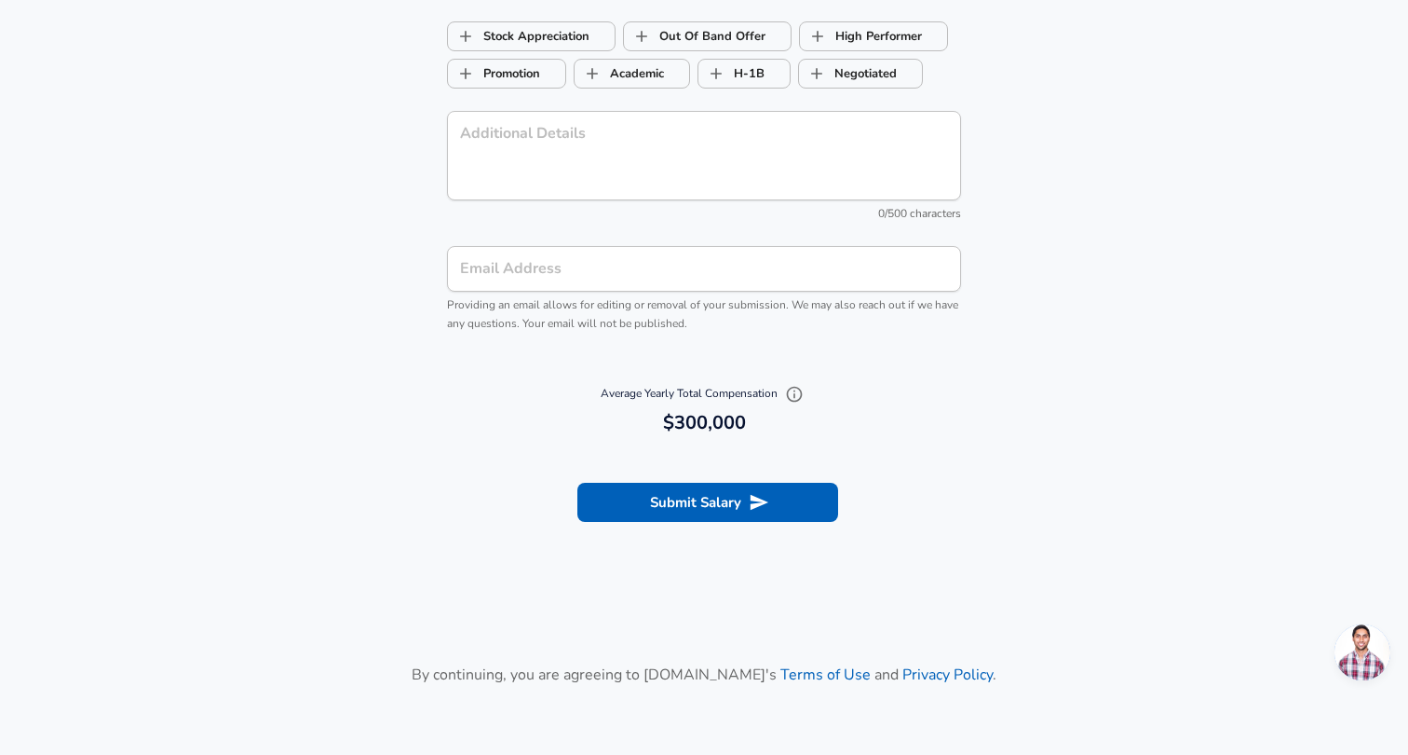
scroll to position [2033, 0]
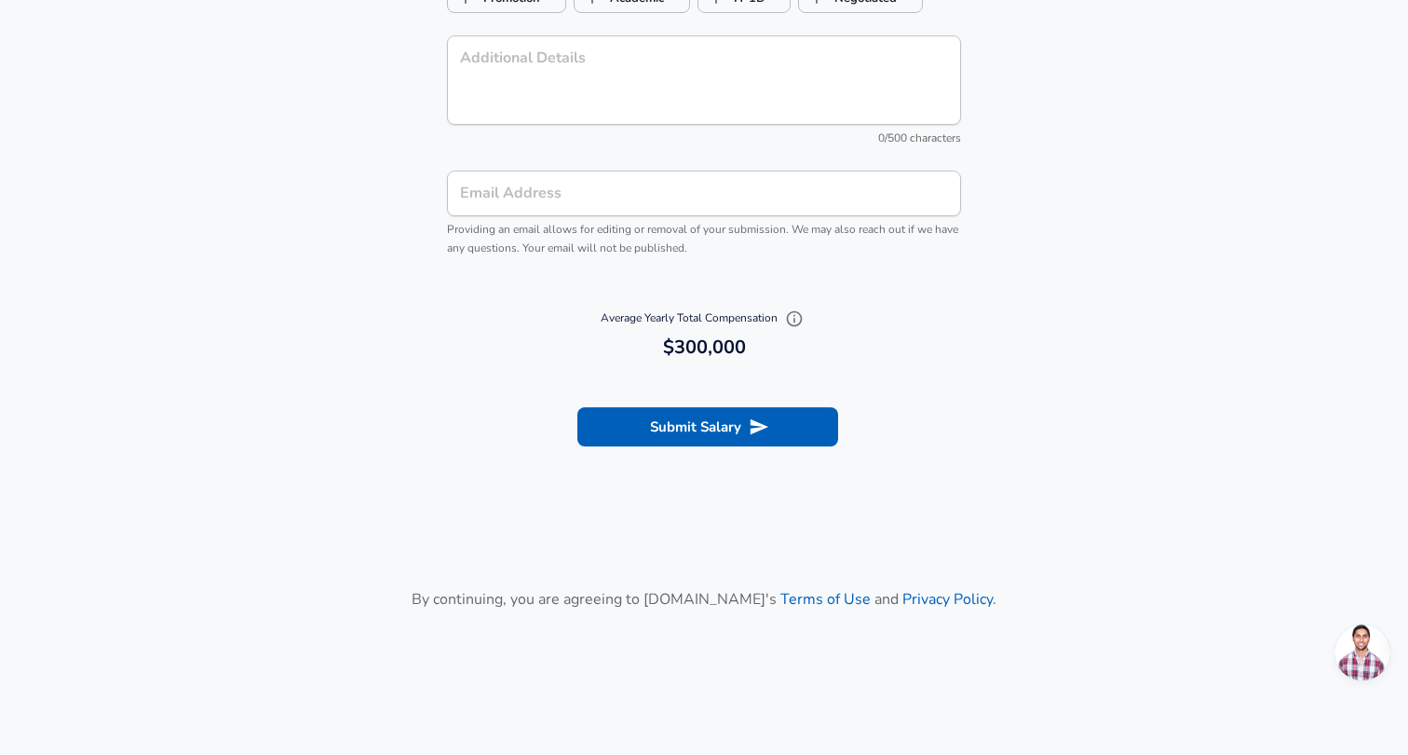
click at [735, 425] on button "Submit Salary" at bounding box center [708, 426] width 261 height 39
